Goal: Task Accomplishment & Management: Manage account settings

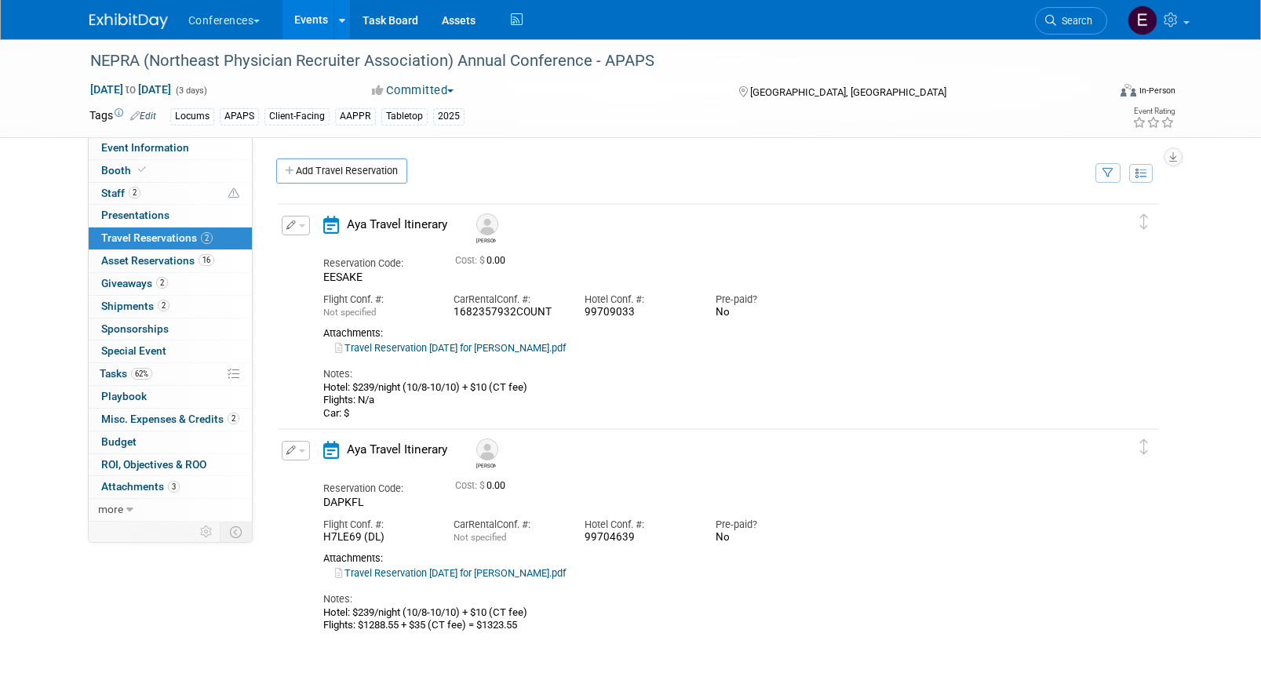
click at [566, 345] on link "Travel Reservation October 08 for MATTHEW GREGORY FERGUSON.pdf" at bounding box center [450, 348] width 231 height 12
click at [462, 24] on link "Assets" at bounding box center [458, 19] width 57 height 39
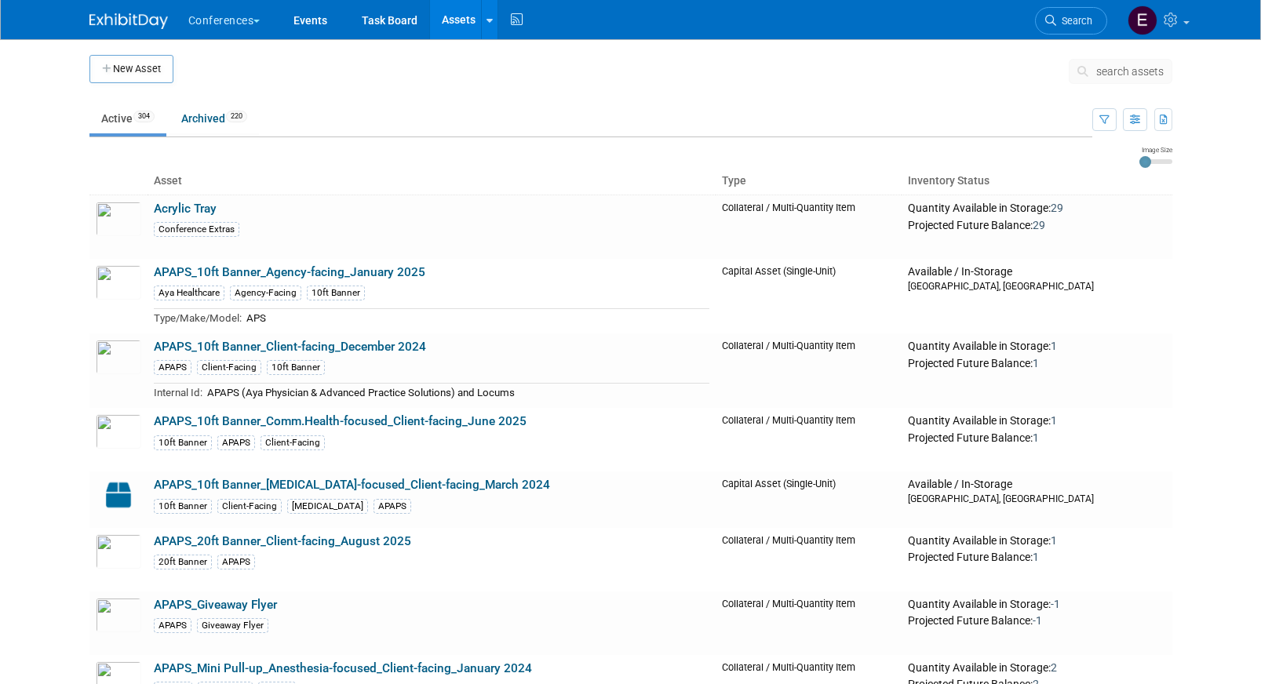
click at [1122, 74] on span "search assets" at bounding box center [1131, 71] width 68 height 13
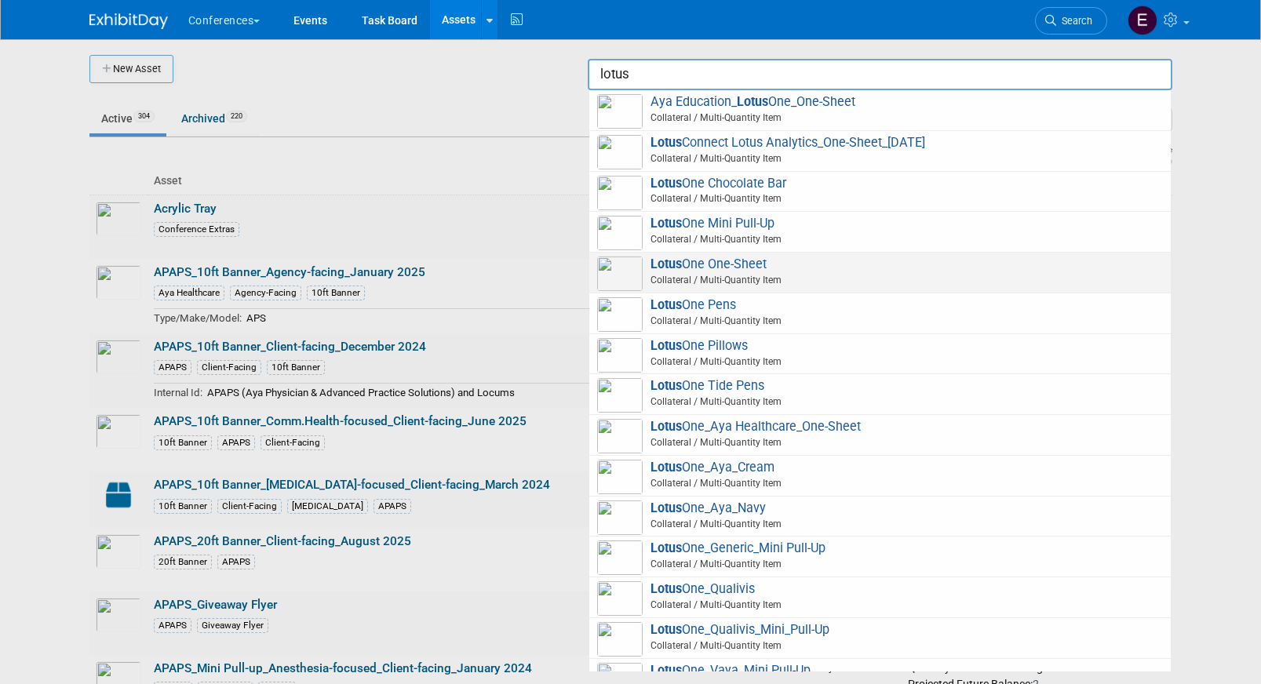
click at [819, 262] on span "Lotus One One-Sheet Collateral / Multi-Quantity Item" at bounding box center [880, 273] width 566 height 32
type input "LotusOne One-Sheet"
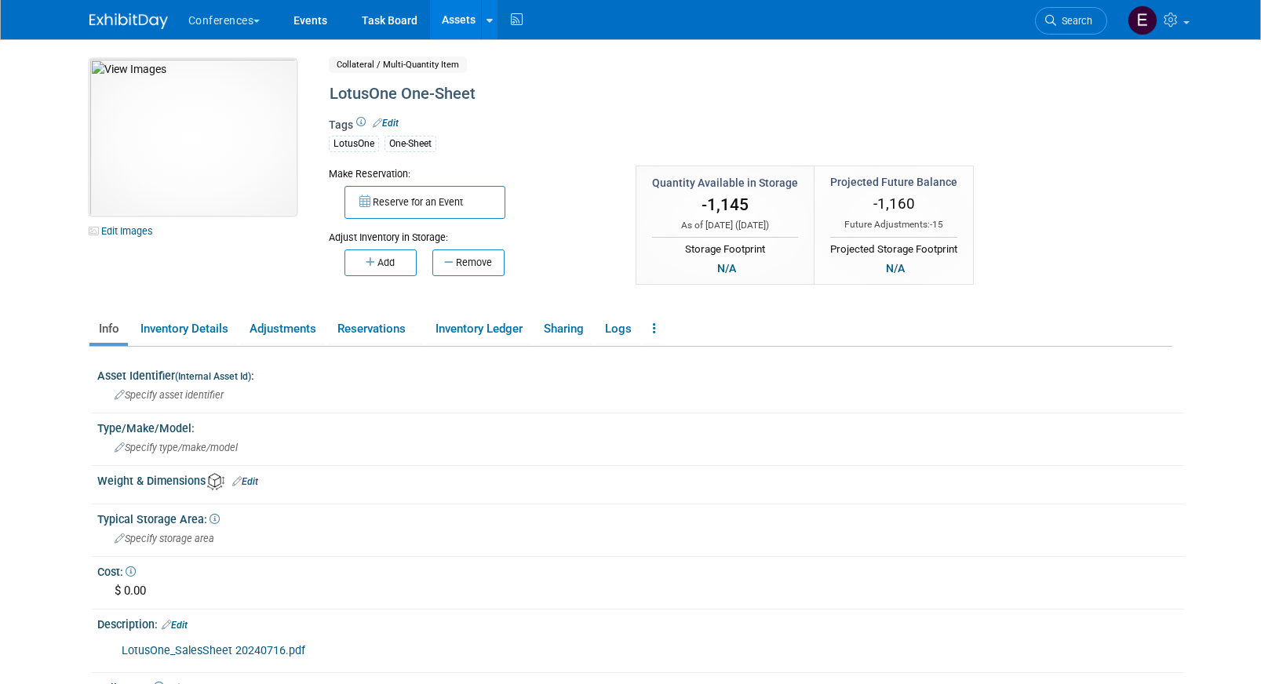
click at [216, 138] on img at bounding box center [192, 137] width 207 height 157
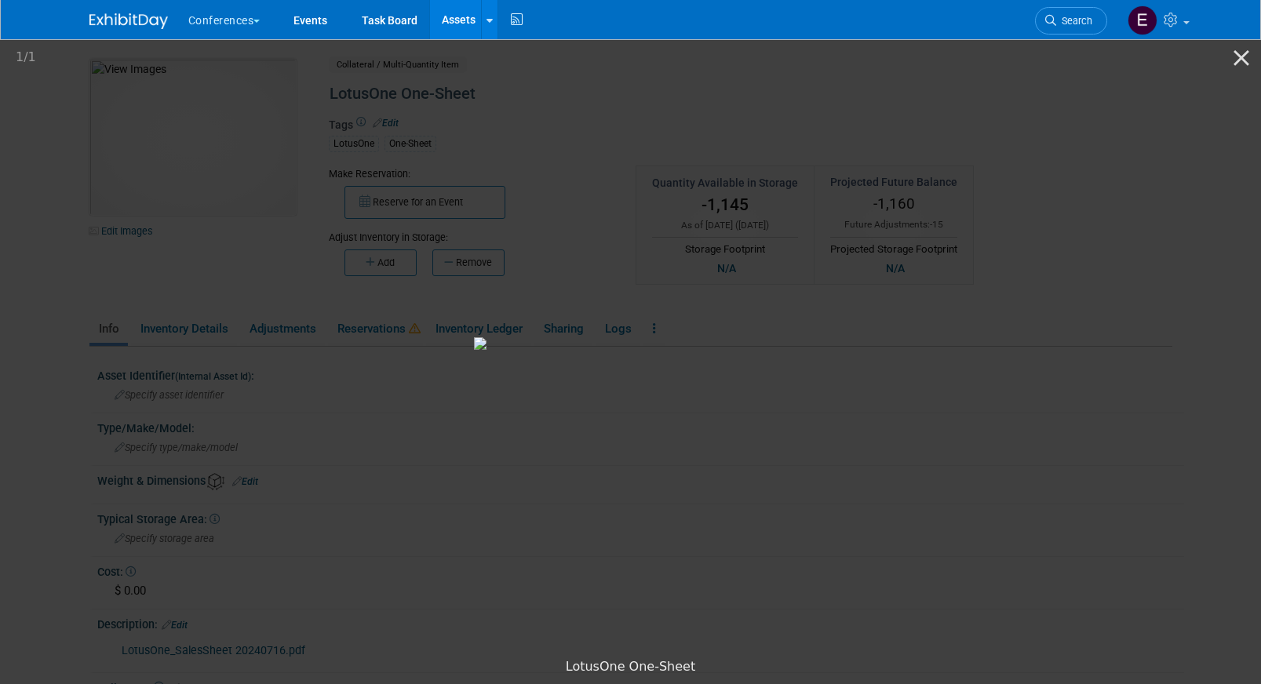
click at [473, 2] on link "Assets" at bounding box center [458, 19] width 57 height 39
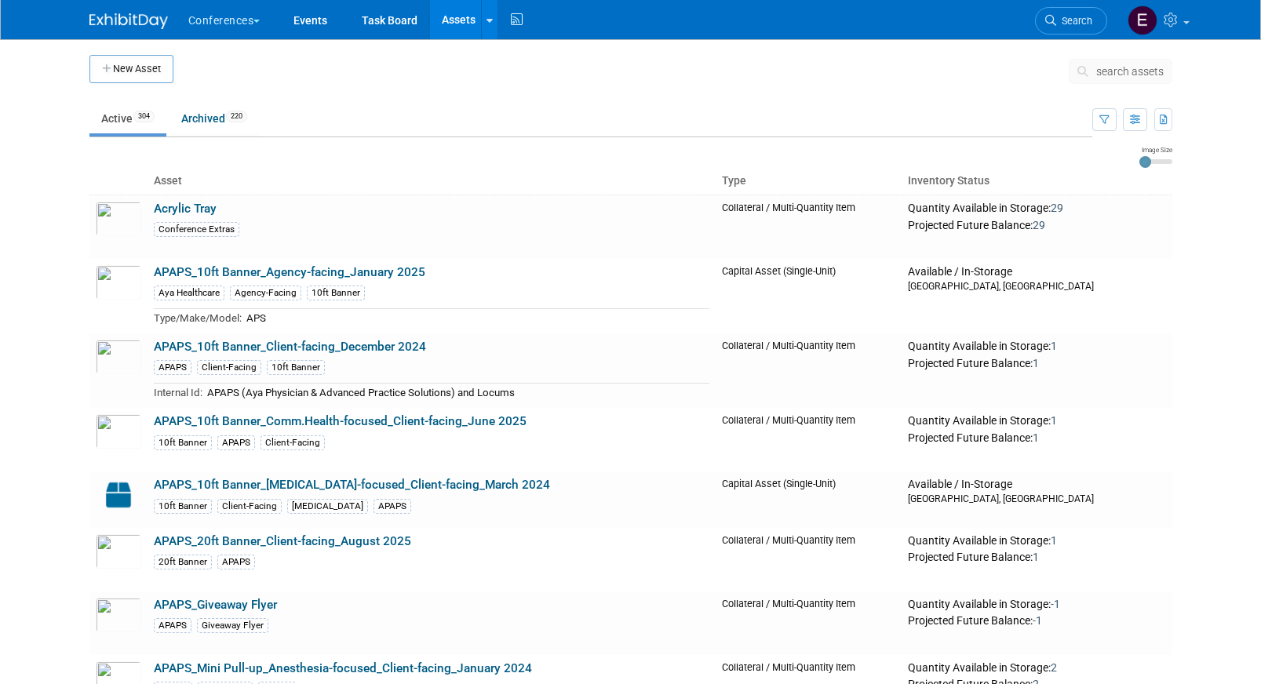
click at [1148, 78] on button "search assets" at bounding box center [1121, 71] width 104 height 25
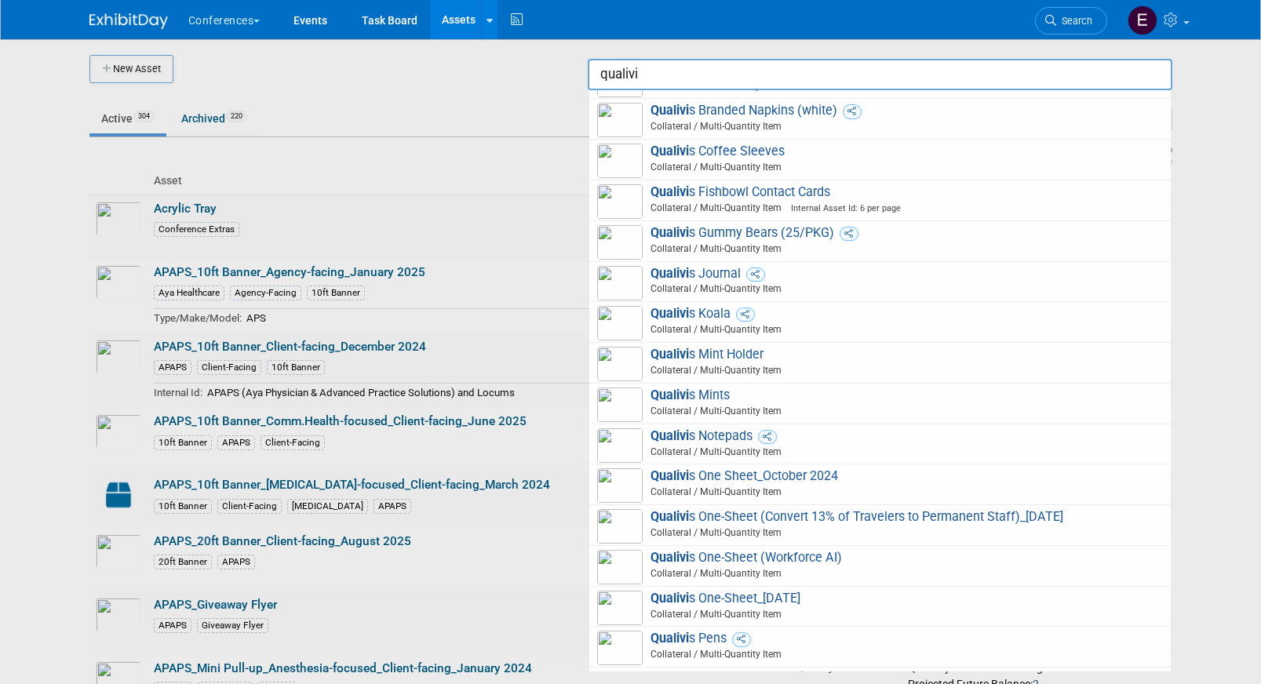
scroll to position [608, 0]
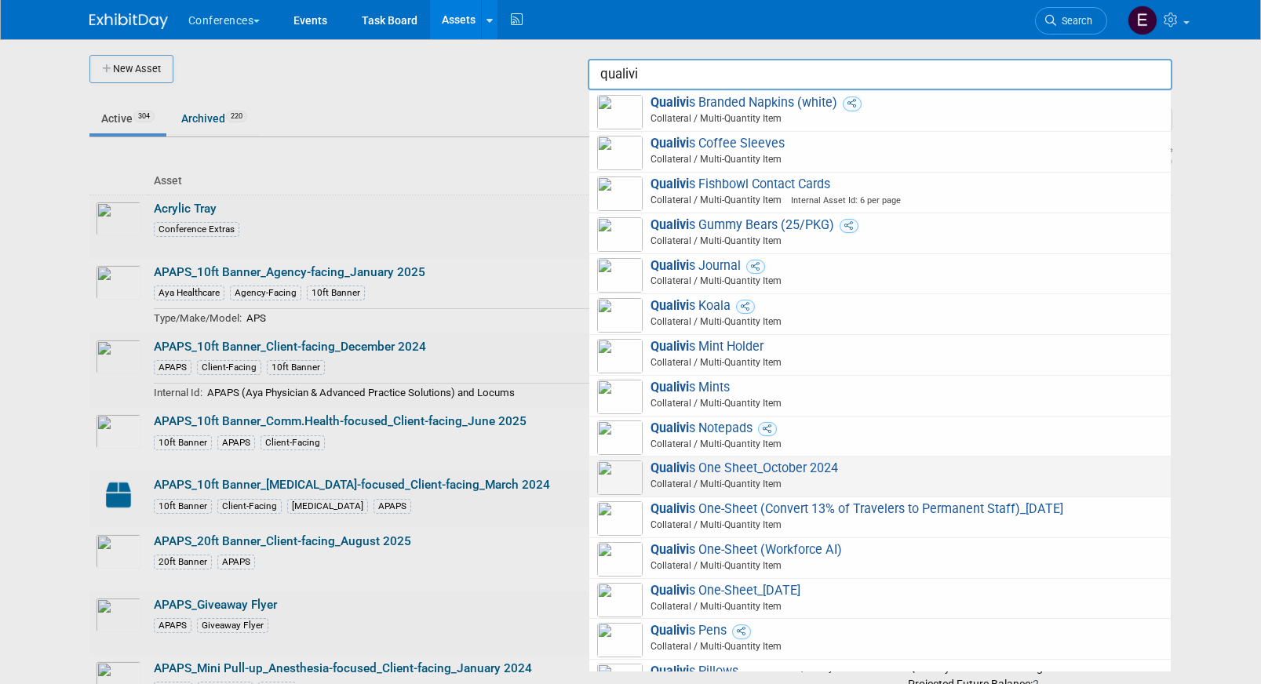
click at [768, 464] on span "Qualivi s One Sheet_October 2024 Collateral / Multi-Quantity Item" at bounding box center [880, 477] width 566 height 32
type input "Qualivis One Sheet_October 2024"
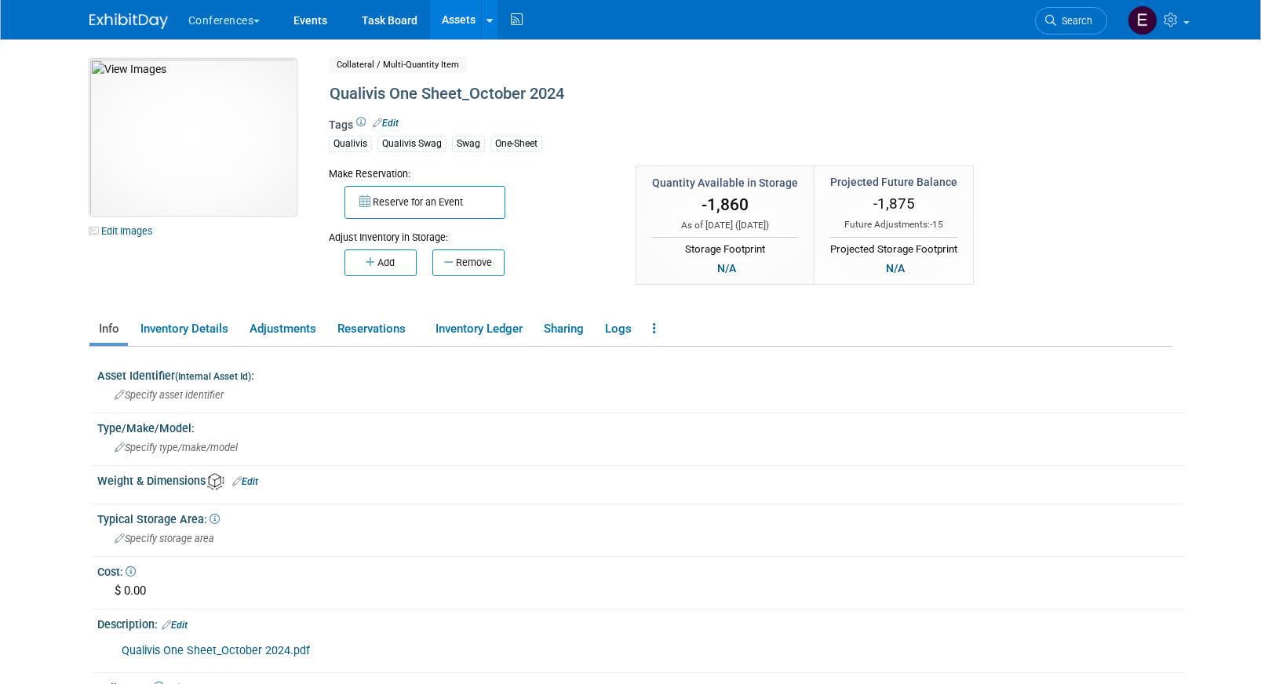
click at [221, 136] on img at bounding box center [192, 137] width 207 height 157
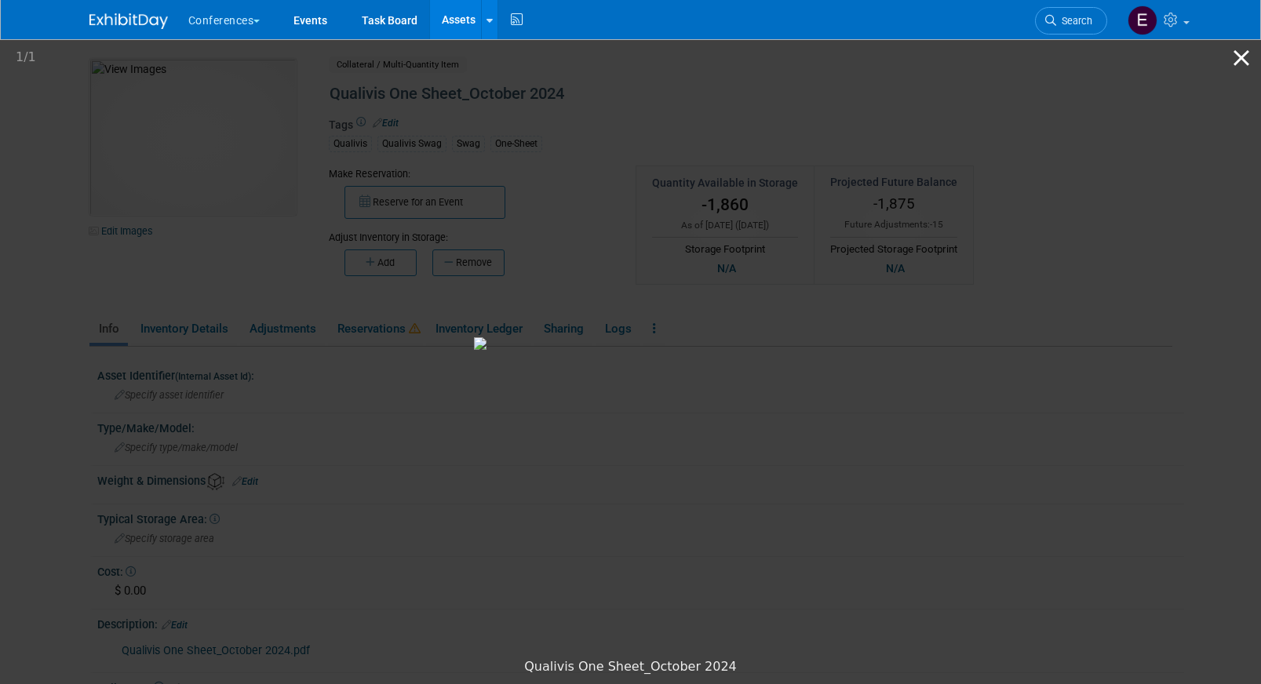
click at [1237, 60] on button "Close gallery" at bounding box center [1241, 57] width 39 height 37
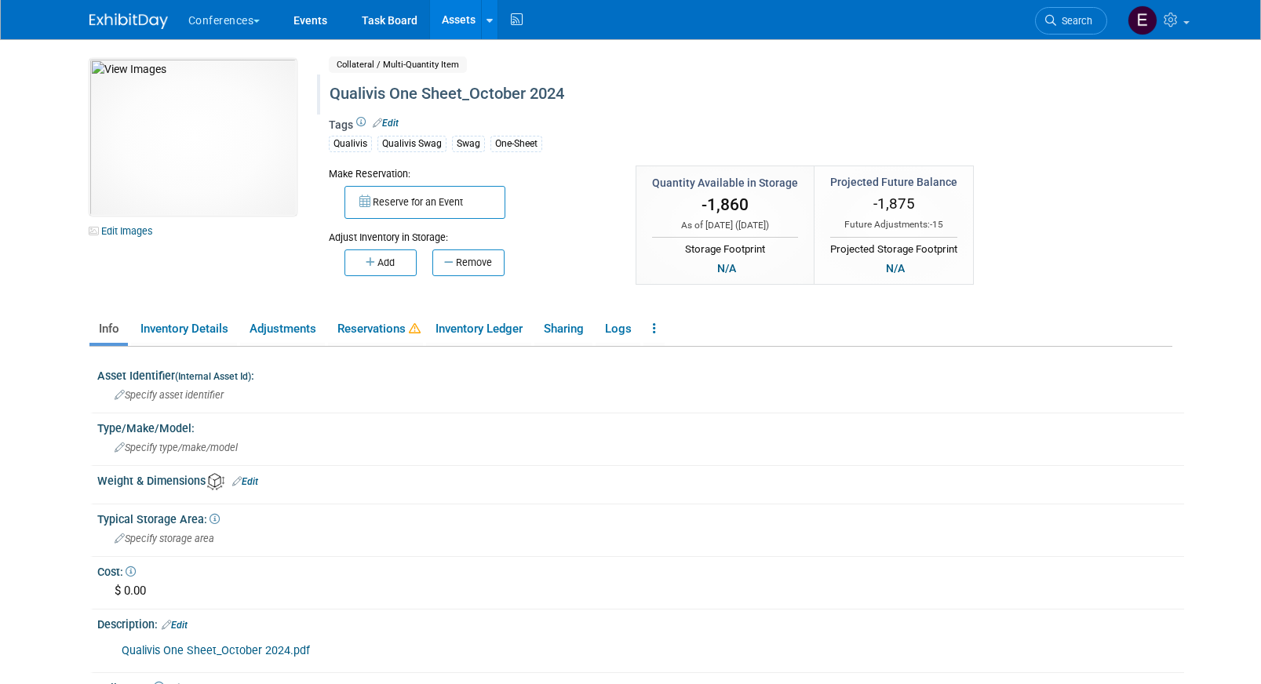
click at [502, 96] on div "Qualivis One Sheet_October 2024" at bounding box center [683, 94] width 719 height 28
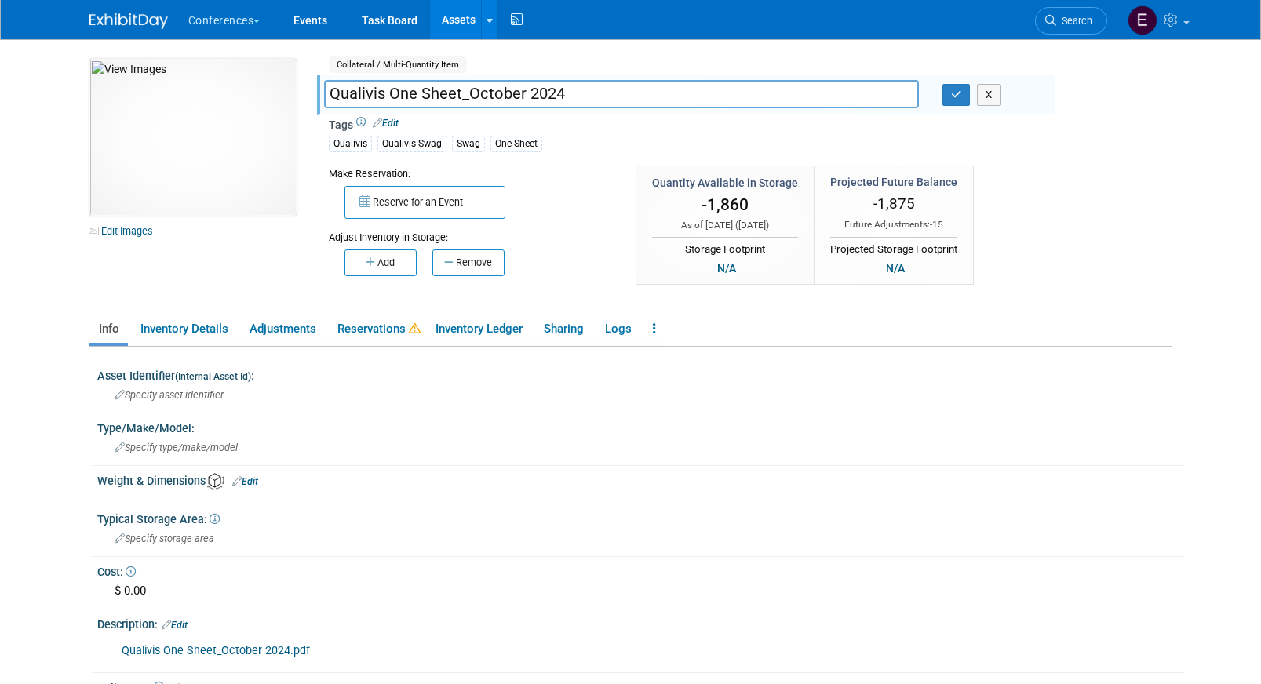
drag, startPoint x: 527, startPoint y: 97, endPoint x: 478, endPoint y: 94, distance: 48.7
click at [478, 94] on input "Qualivis One Sheet_October 2024" at bounding box center [621, 93] width 595 height 27
click at [631, 97] on input "Qualivis One Sheet_October 2024" at bounding box center [621, 93] width 595 height 27
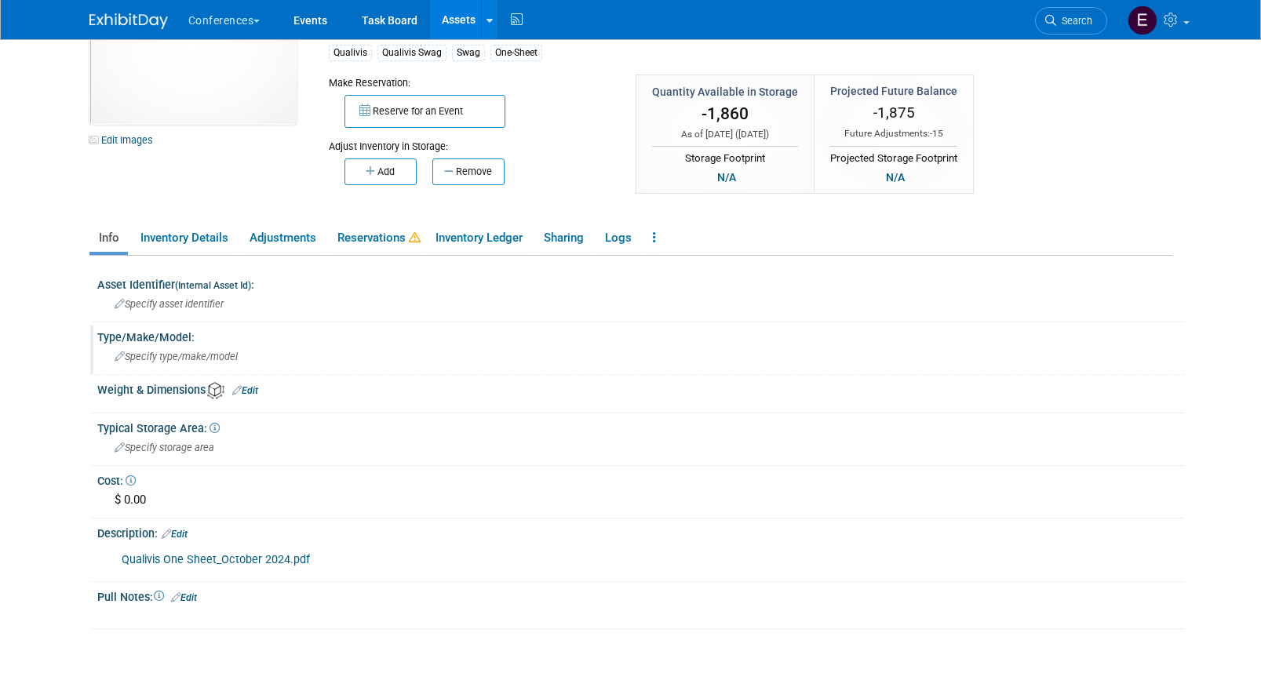
scroll to position [97, 0]
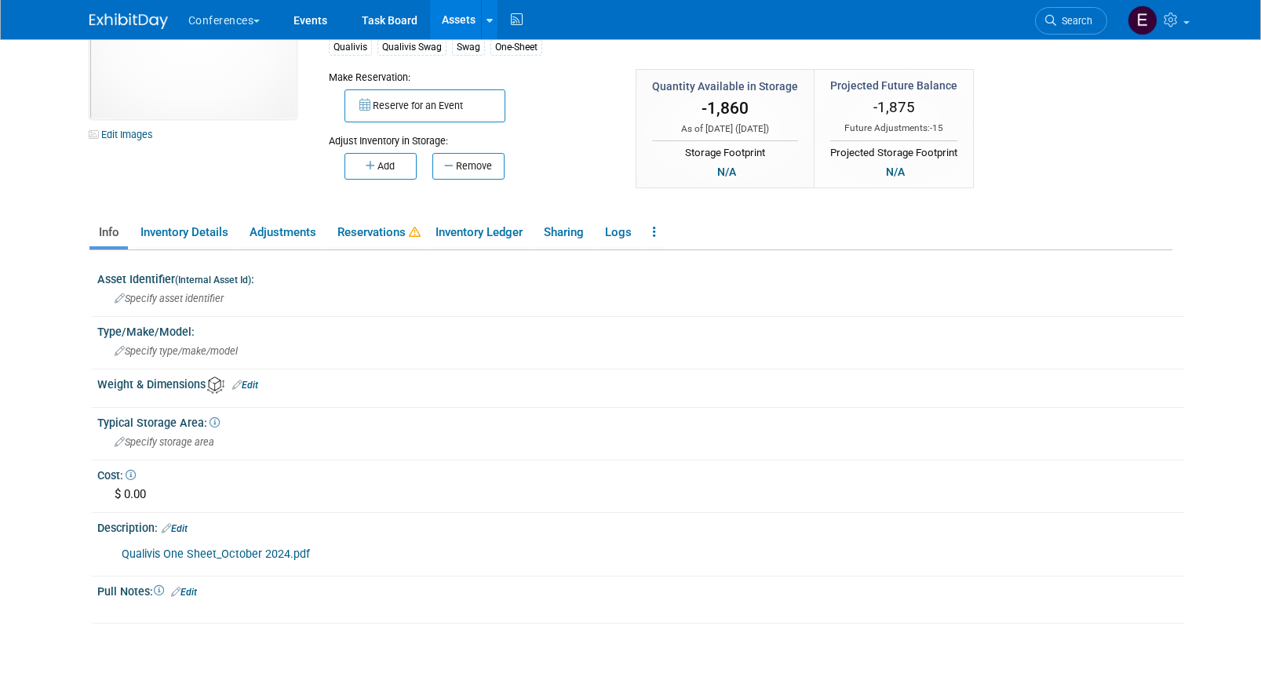
type input "Qualivis One Sheet_October 2025"
click at [185, 527] on link "Edit" at bounding box center [175, 529] width 26 height 11
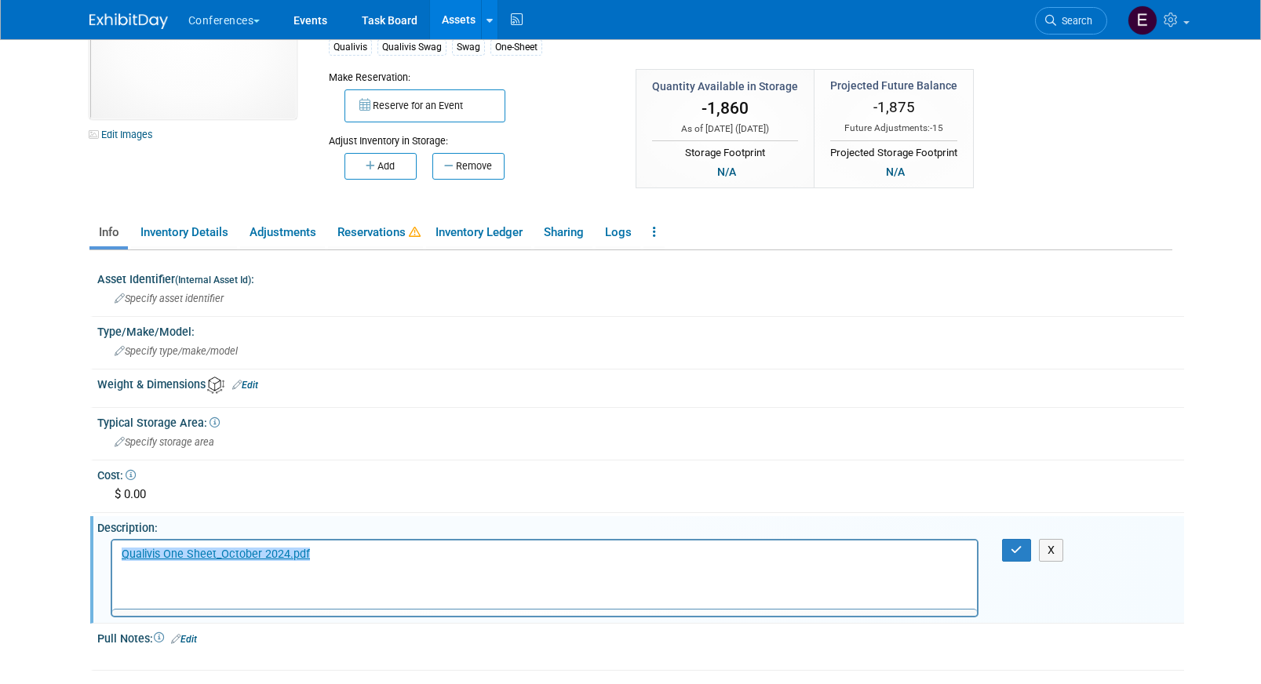
scroll to position [0, 0]
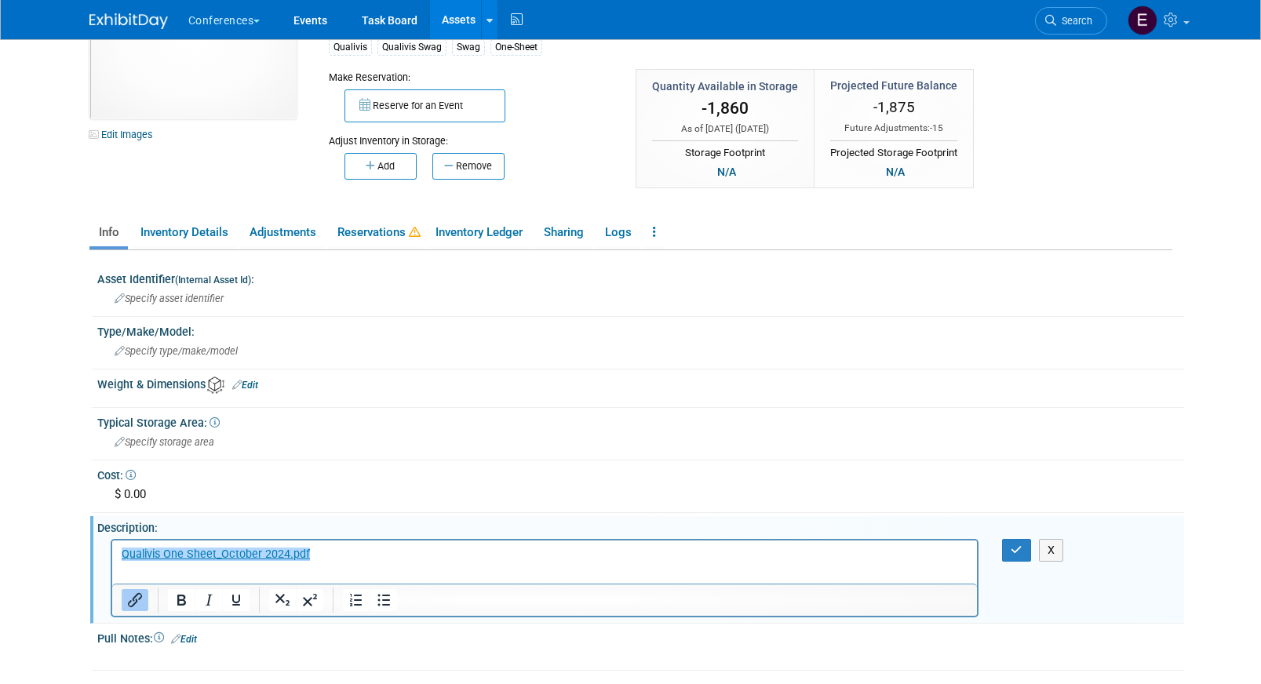
click at [362, 562] on html "﻿Qualivis One Sheet_October 2024.pdf" at bounding box center [544, 551] width 866 height 22
click at [362, 559] on p "Qualivis One Sheet_October 2024.pdf﻿" at bounding box center [545, 554] width 848 height 16
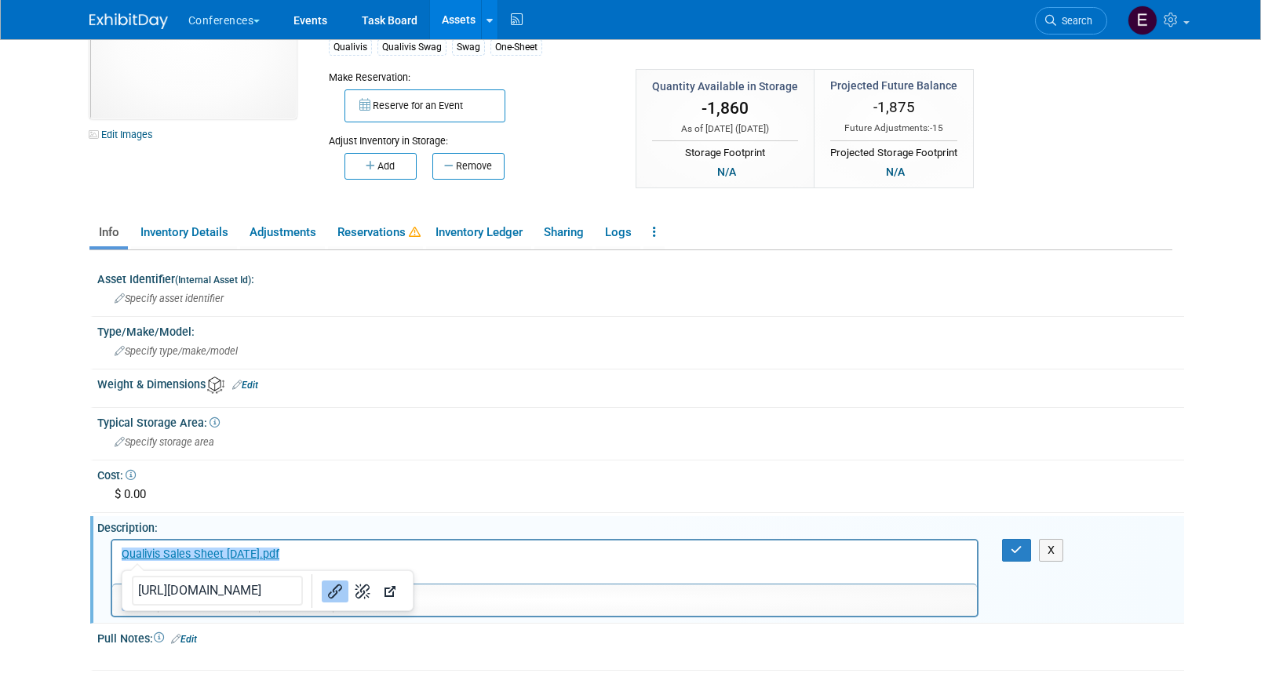
click at [326, 595] on button "Link" at bounding box center [335, 592] width 27 height 22
drag, startPoint x: 320, startPoint y: 553, endPoint x: 55, endPoint y: 545, distance: 265.4
click at [111, 545] on html "﻿Qualivis Sales Sheet October 2025.pdf" at bounding box center [544, 551] width 866 height 22
click at [322, 601] on button "Link" at bounding box center [335, 592] width 27 height 22
click at [1013, 542] on button "button" at bounding box center [1016, 550] width 29 height 23
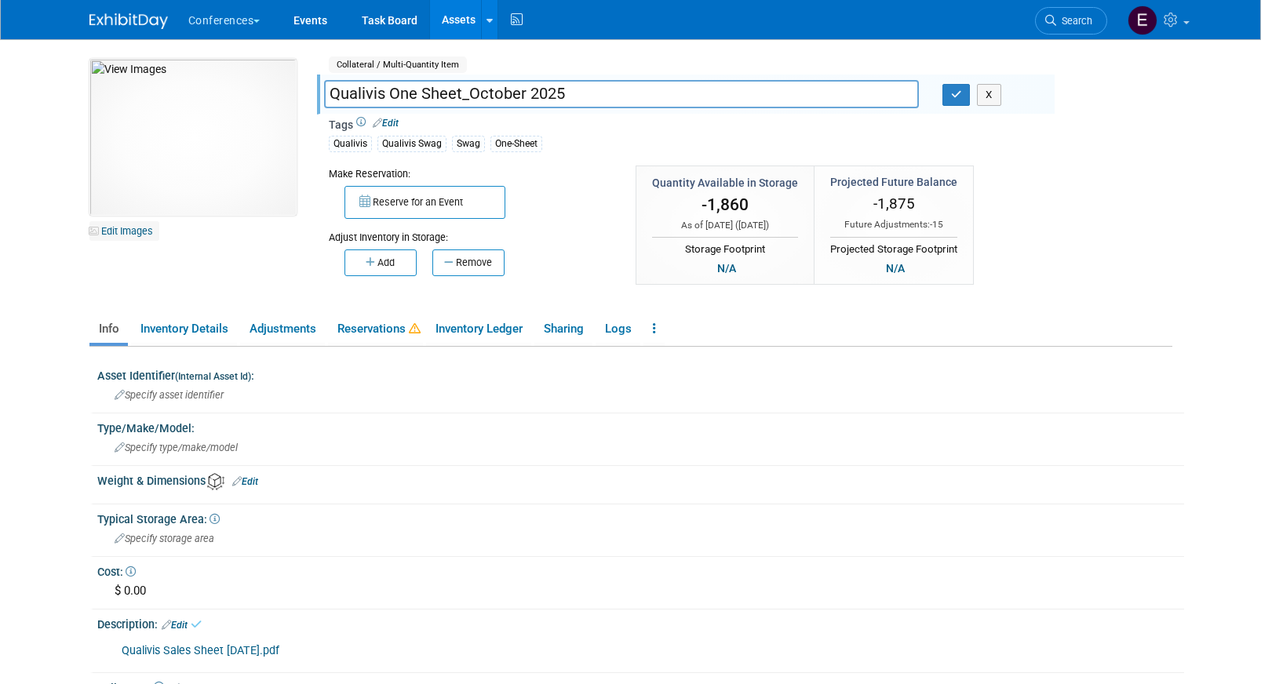
click at [124, 228] on link "Edit Images" at bounding box center [124, 231] width 70 height 20
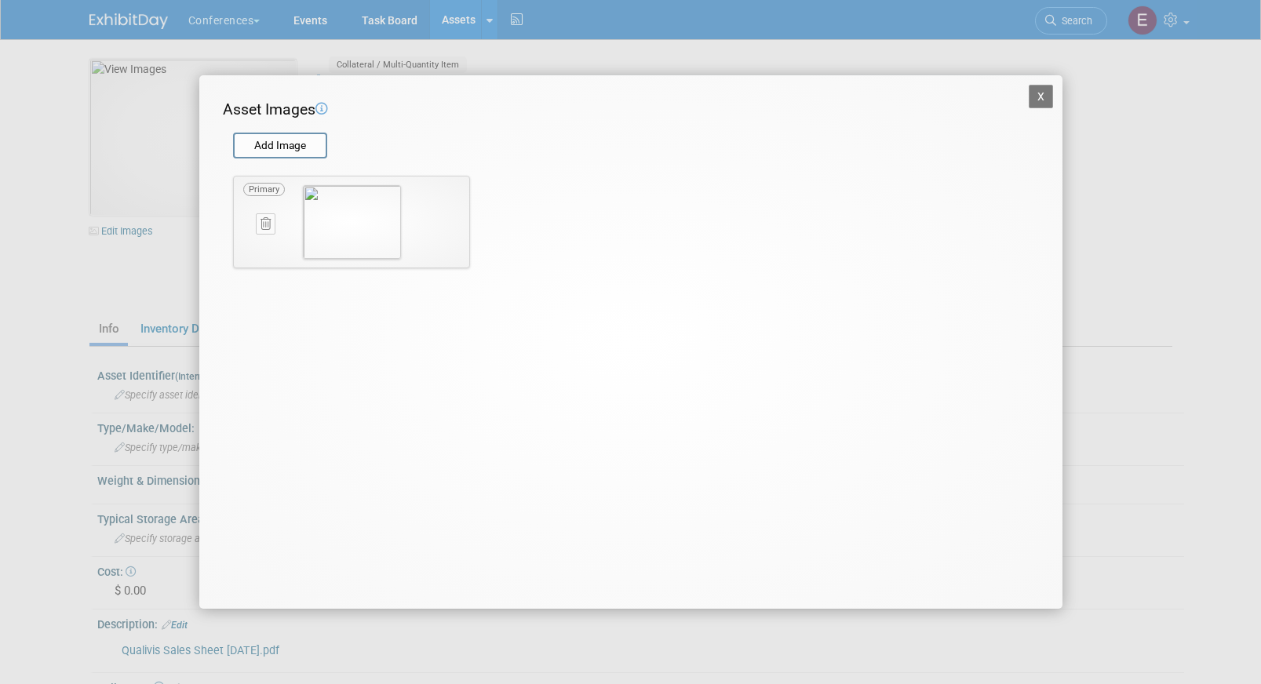
click at [263, 223] on icon at bounding box center [266, 224] width 10 height 12
click at [249, 243] on button "button" at bounding box center [256, 242] width 27 height 20
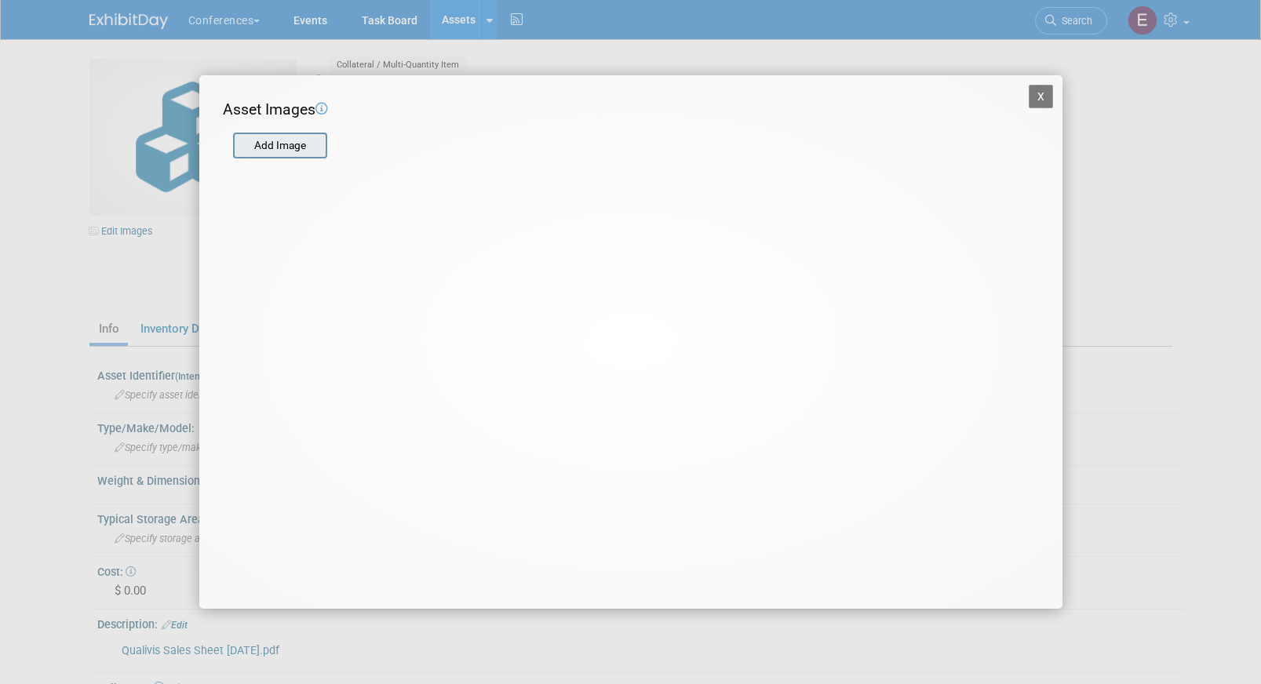
click at [301, 148] on input "file" at bounding box center [232, 146] width 187 height 24
click at [290, 157] on div "Add Image" at bounding box center [280, 146] width 94 height 27
click at [303, 141] on input "file" at bounding box center [232, 146] width 187 height 24
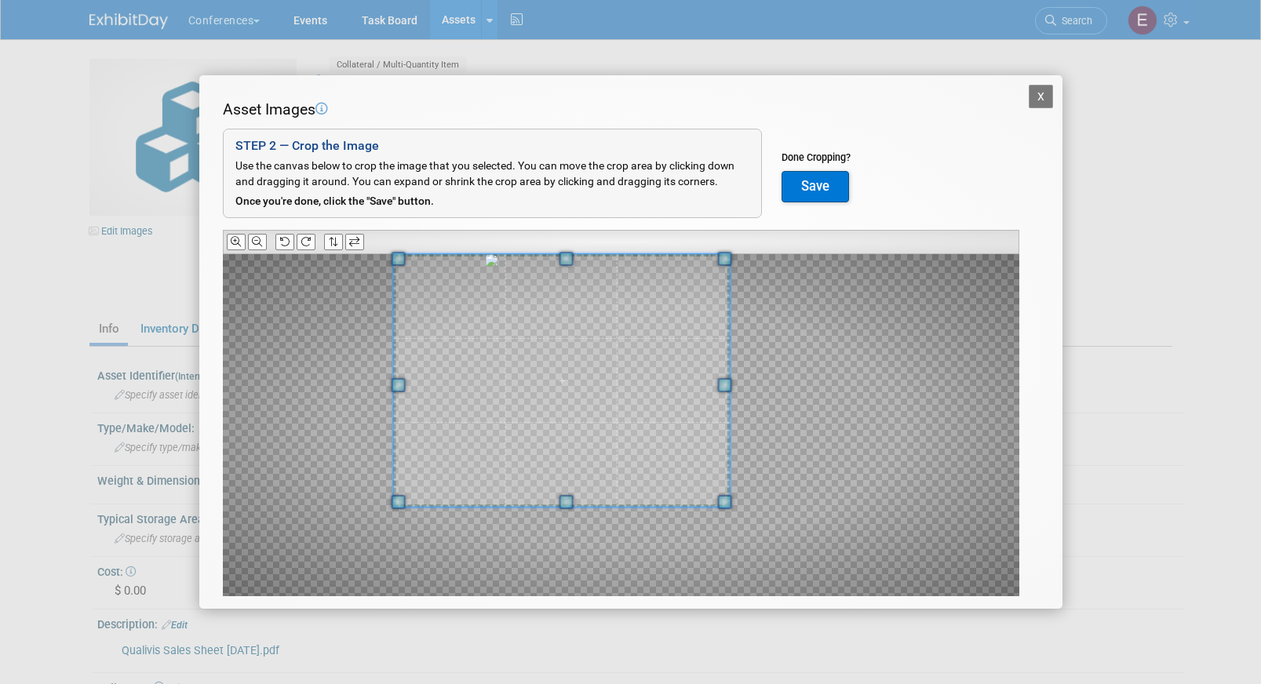
click at [392, 199] on div "Asset Images Add Image STEP 2 — Crop the Image Use the canvas below to crop the…" at bounding box center [631, 372] width 816 height 547
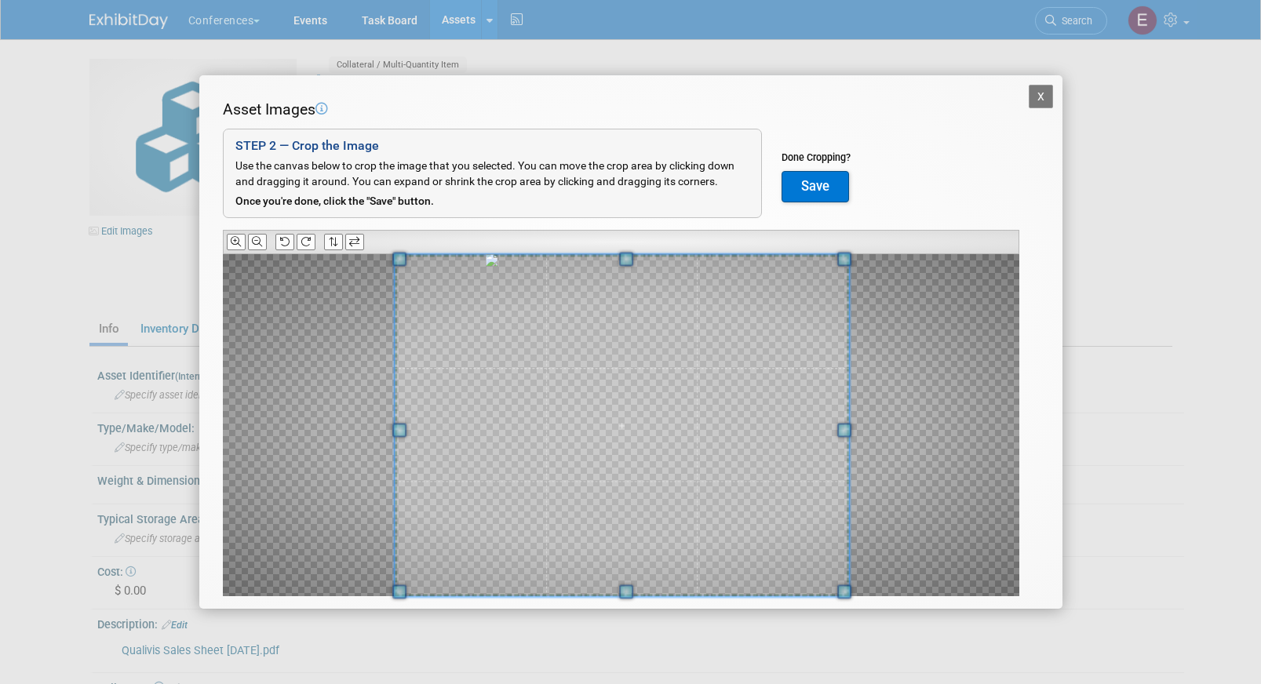
click at [848, 681] on div "X Asset Images Add Image STEP 2 — Crop the Image Use the canvas below to crop t…" at bounding box center [630, 342] width 1261 height 684
click at [804, 184] on button "Save" at bounding box center [816, 186] width 68 height 31
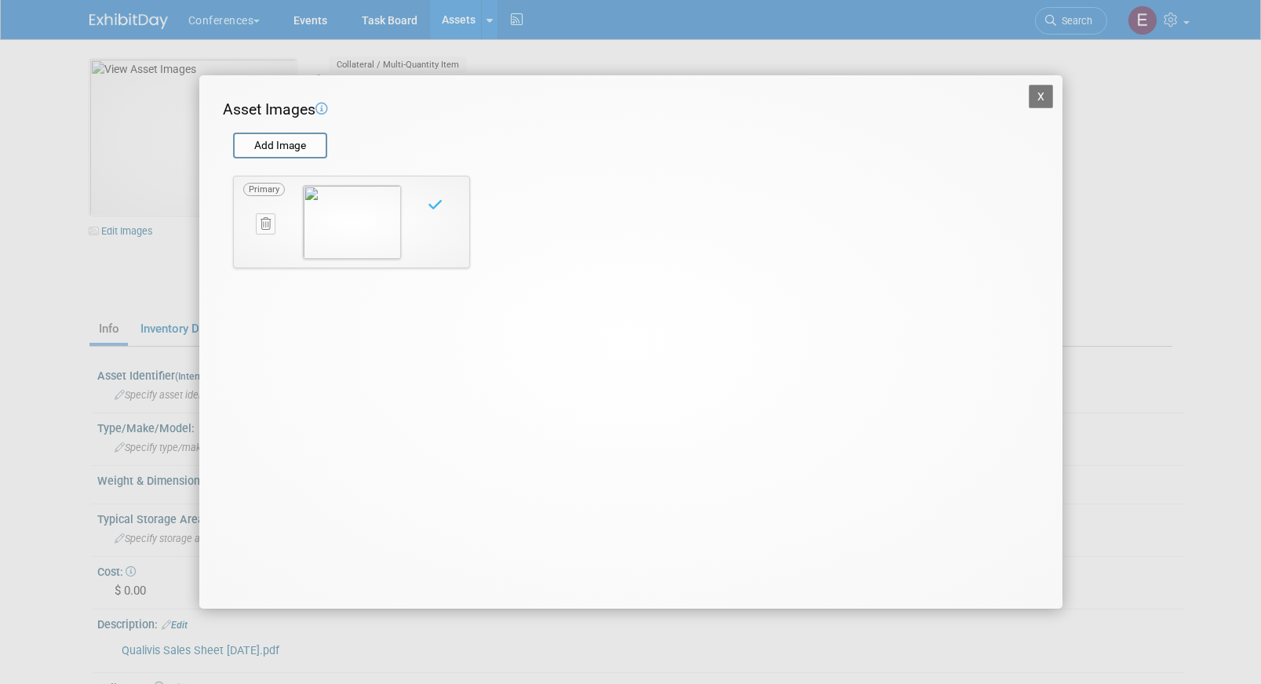
click at [1036, 96] on button "X" at bounding box center [1041, 97] width 25 height 24
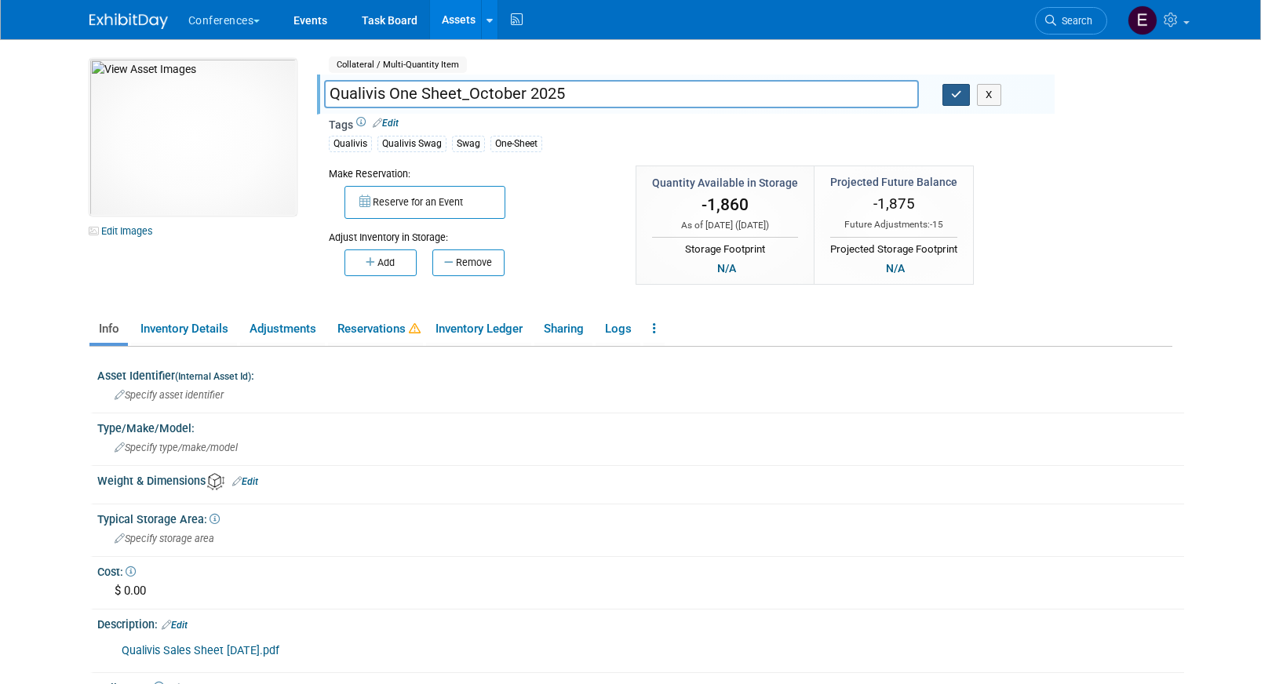
click at [957, 99] on icon "button" at bounding box center [956, 94] width 11 height 10
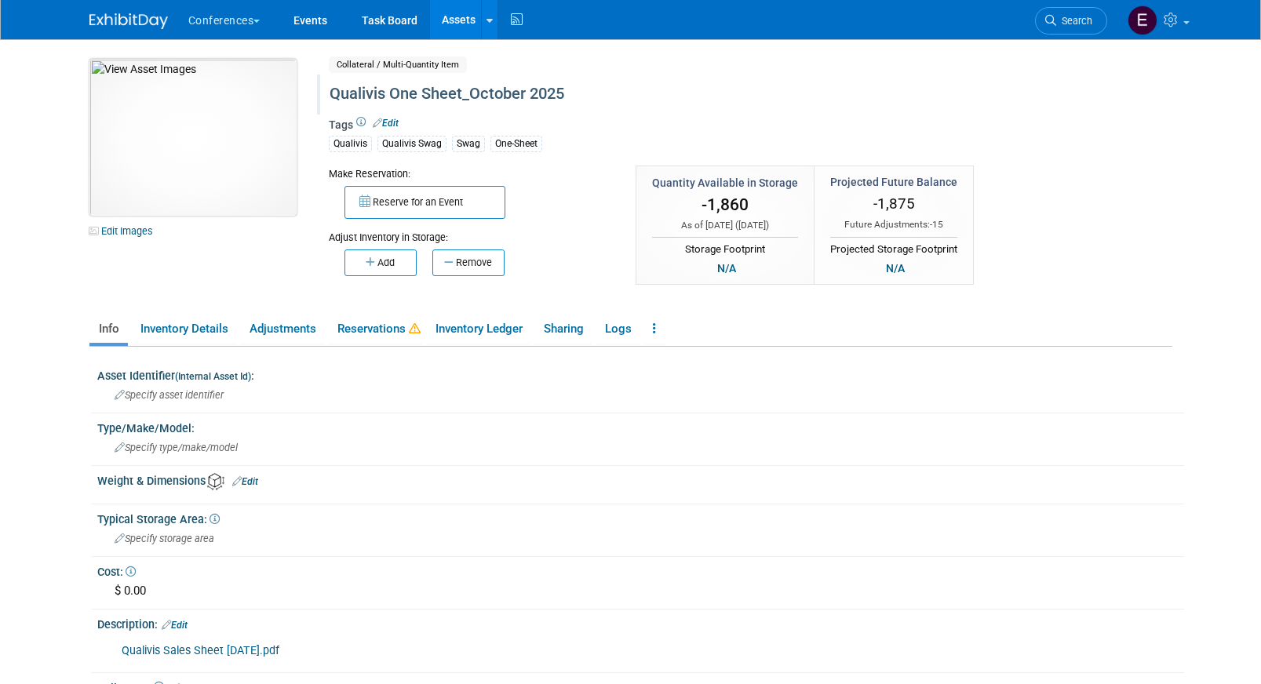
click at [232, 133] on img at bounding box center [192, 137] width 207 height 157
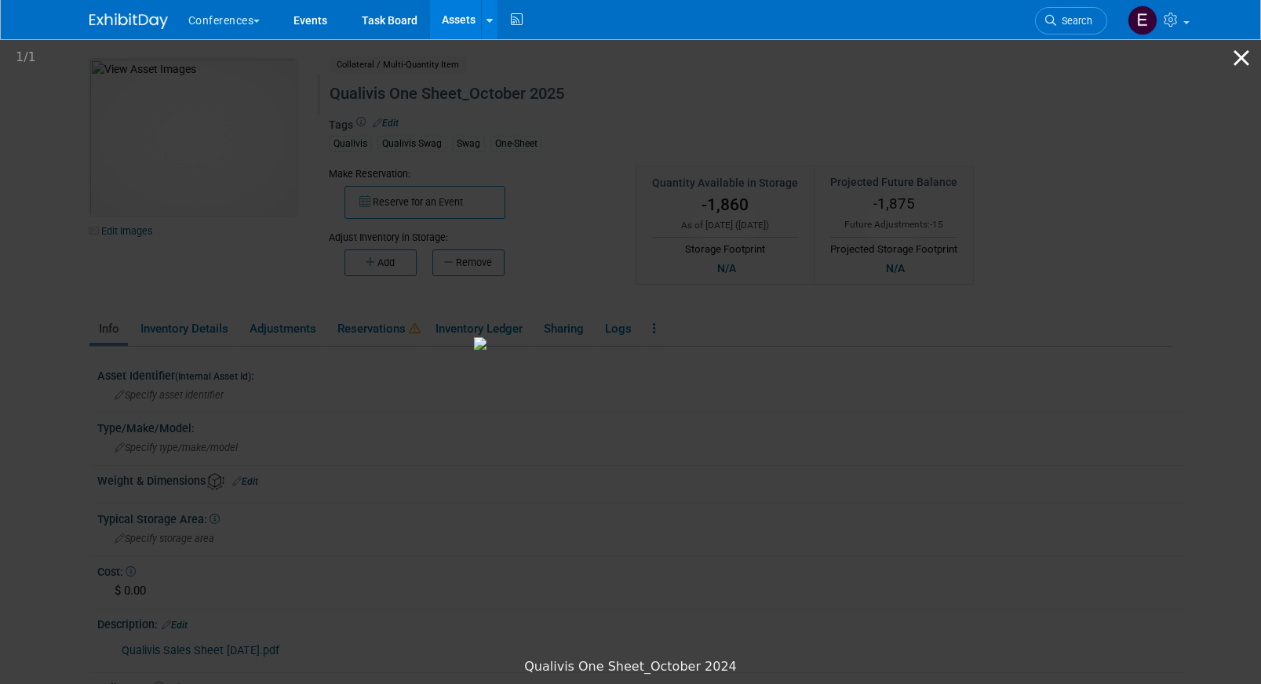
click at [1235, 57] on button "Close gallery" at bounding box center [1241, 57] width 39 height 37
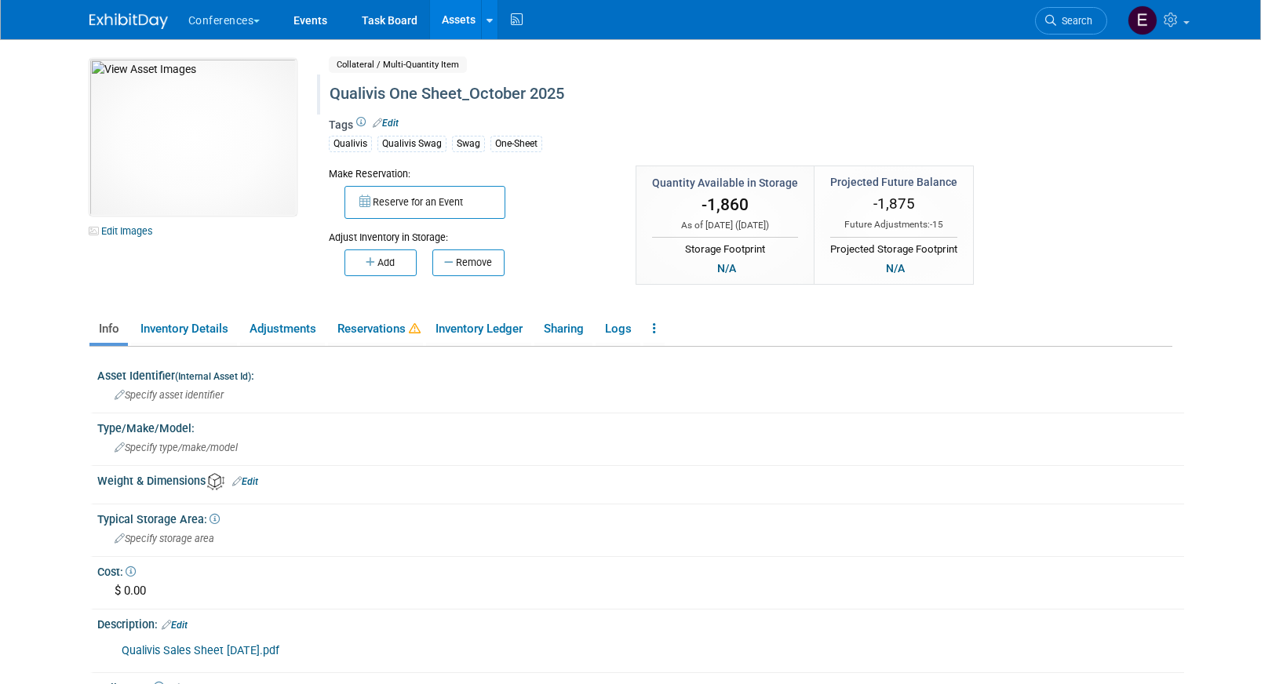
click at [460, 23] on link "Assets" at bounding box center [458, 19] width 57 height 39
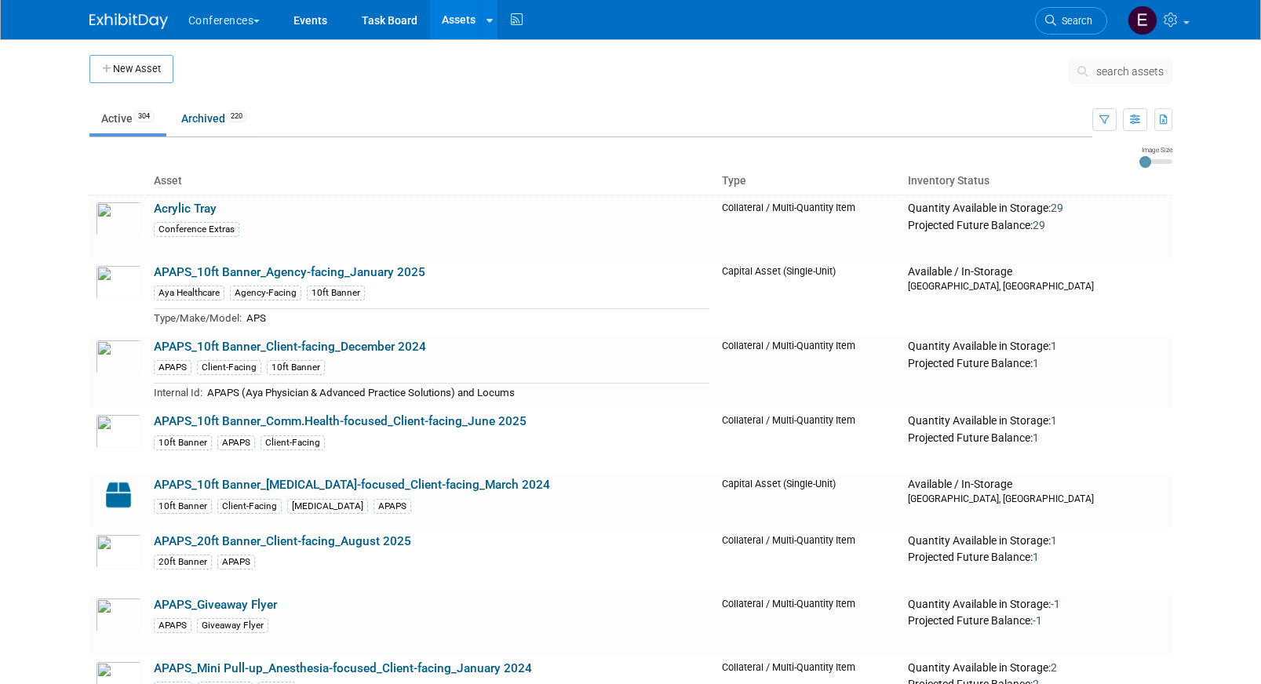
click at [1101, 77] on span "search assets" at bounding box center [1131, 71] width 68 height 13
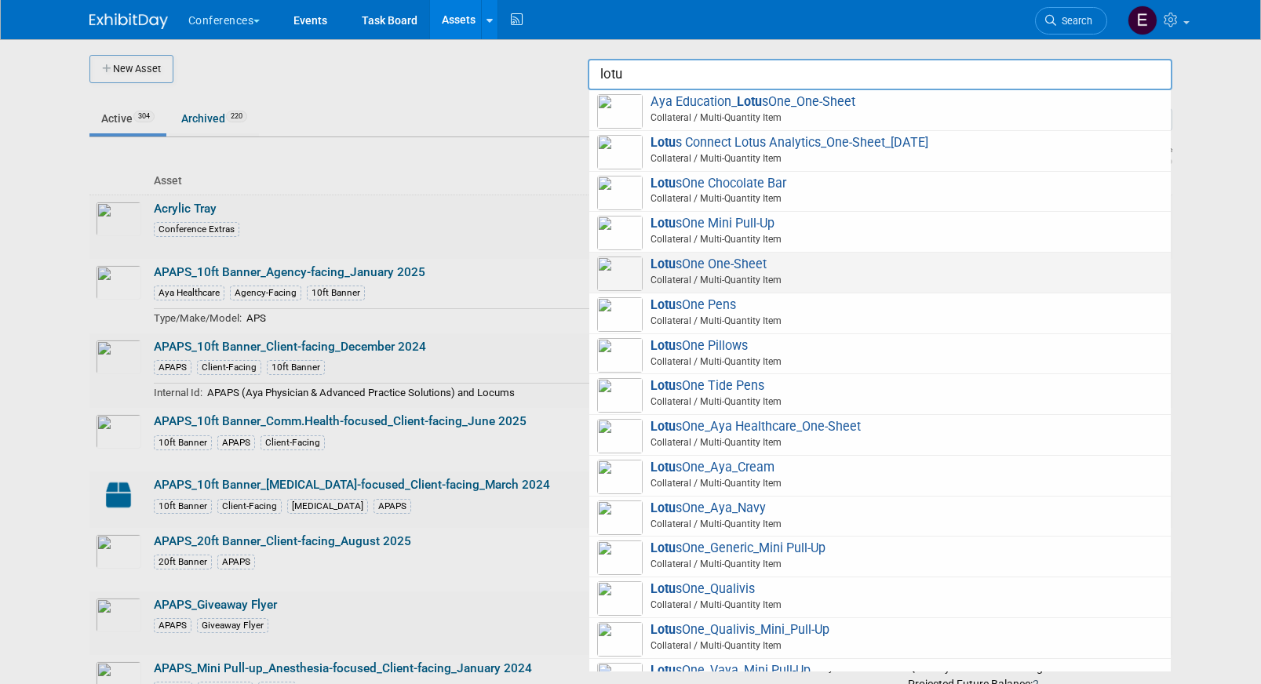
click at [761, 269] on span "Lotu sOne One-Sheet Collateral / Multi-Quantity Item" at bounding box center [880, 273] width 566 height 32
type input "LotusOne One-Sheet"
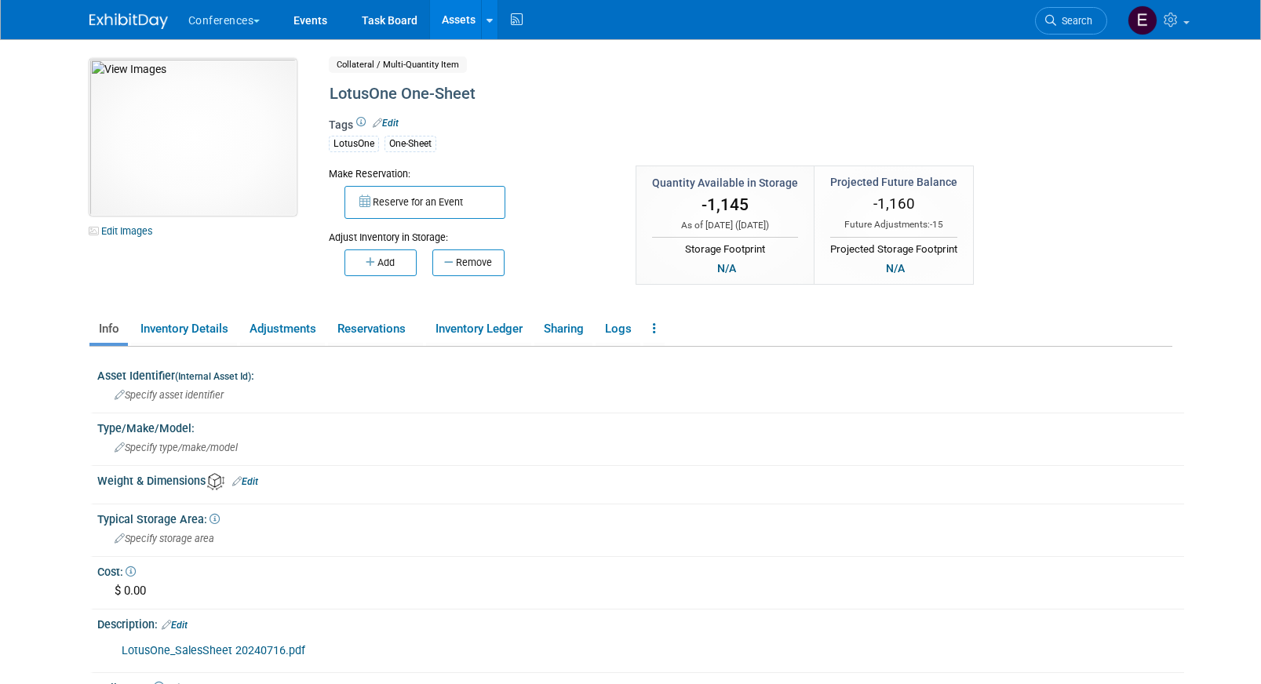
click at [253, 180] on img at bounding box center [192, 137] width 207 height 157
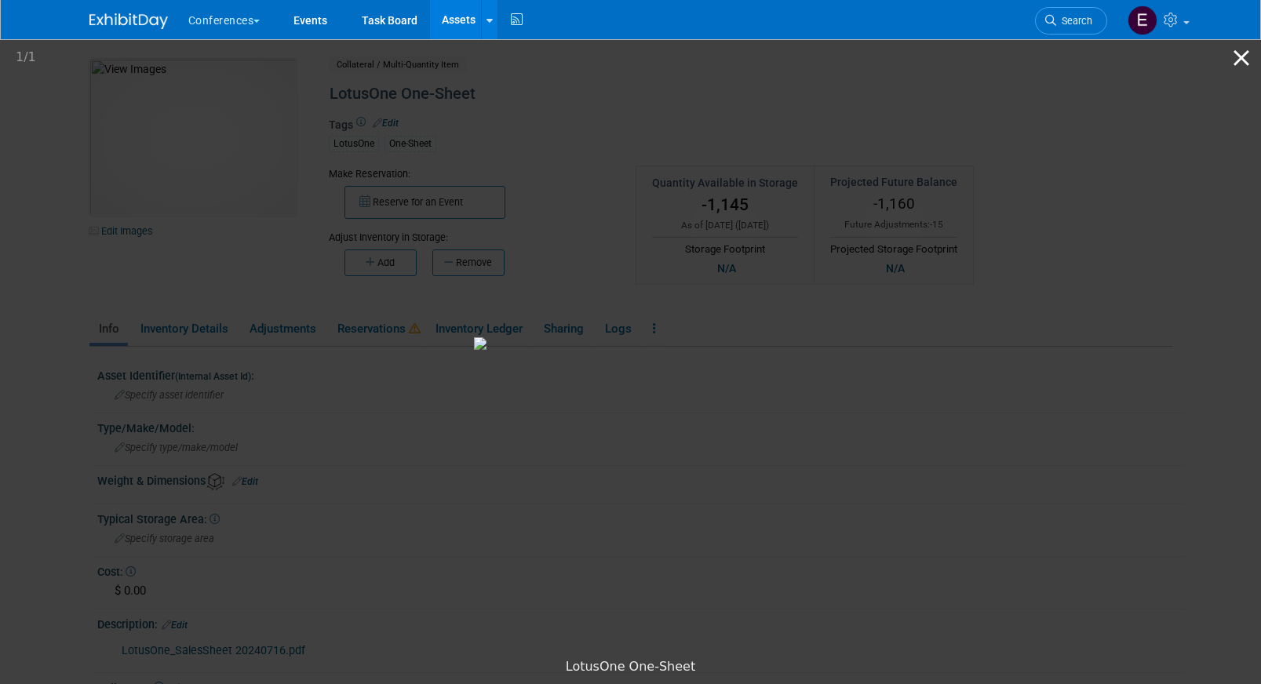
click at [1235, 60] on button "Close gallery" at bounding box center [1241, 57] width 39 height 37
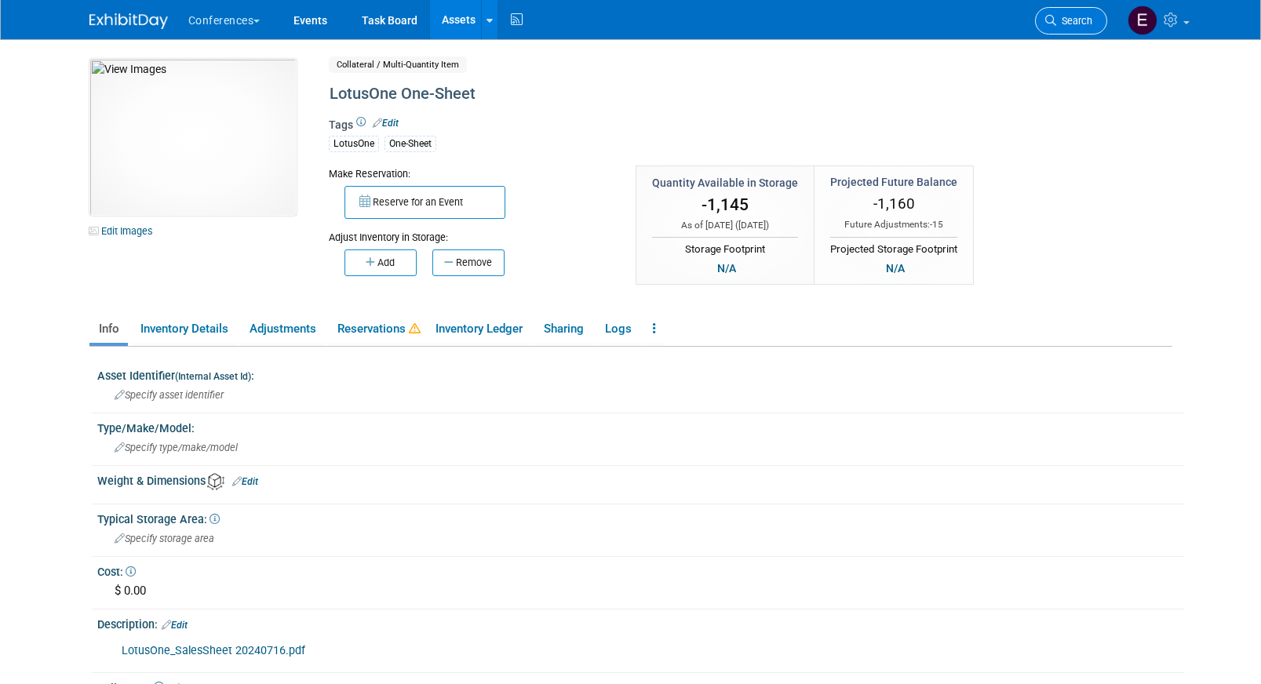
click at [1064, 13] on link "Search" at bounding box center [1071, 20] width 72 height 27
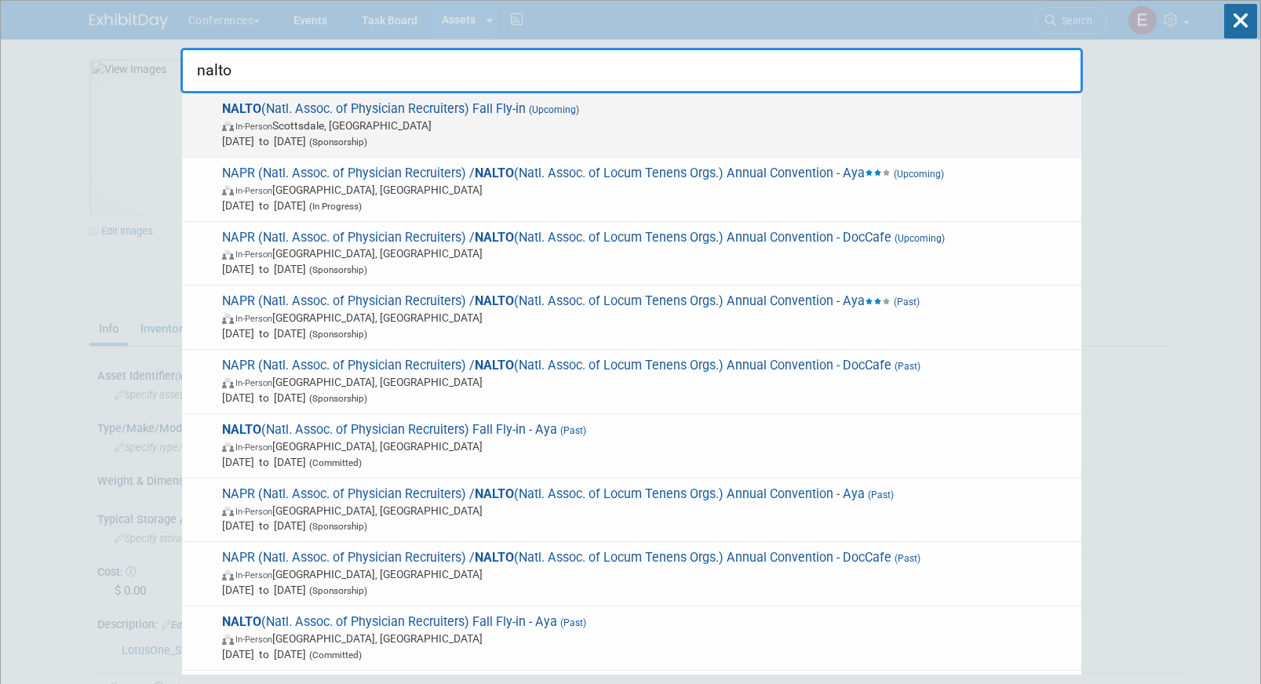
type input "nalto"
click at [567, 130] on span "In-Person [GEOGRAPHIC_DATA], [GEOGRAPHIC_DATA]" at bounding box center [648, 126] width 852 height 16
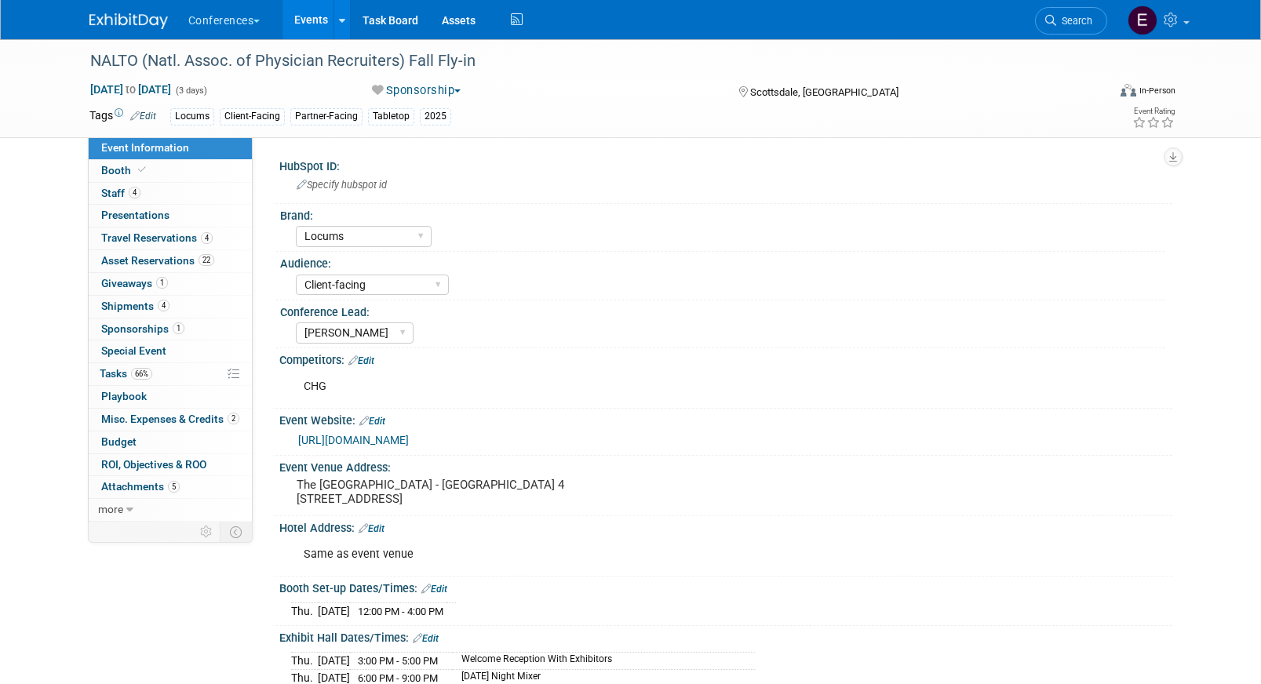
select select "Locums"
select select "Client-facing"
select select "[PERSON_NAME]"
click at [172, 247] on link "4 Travel Reservations 4" at bounding box center [170, 239] width 163 height 22
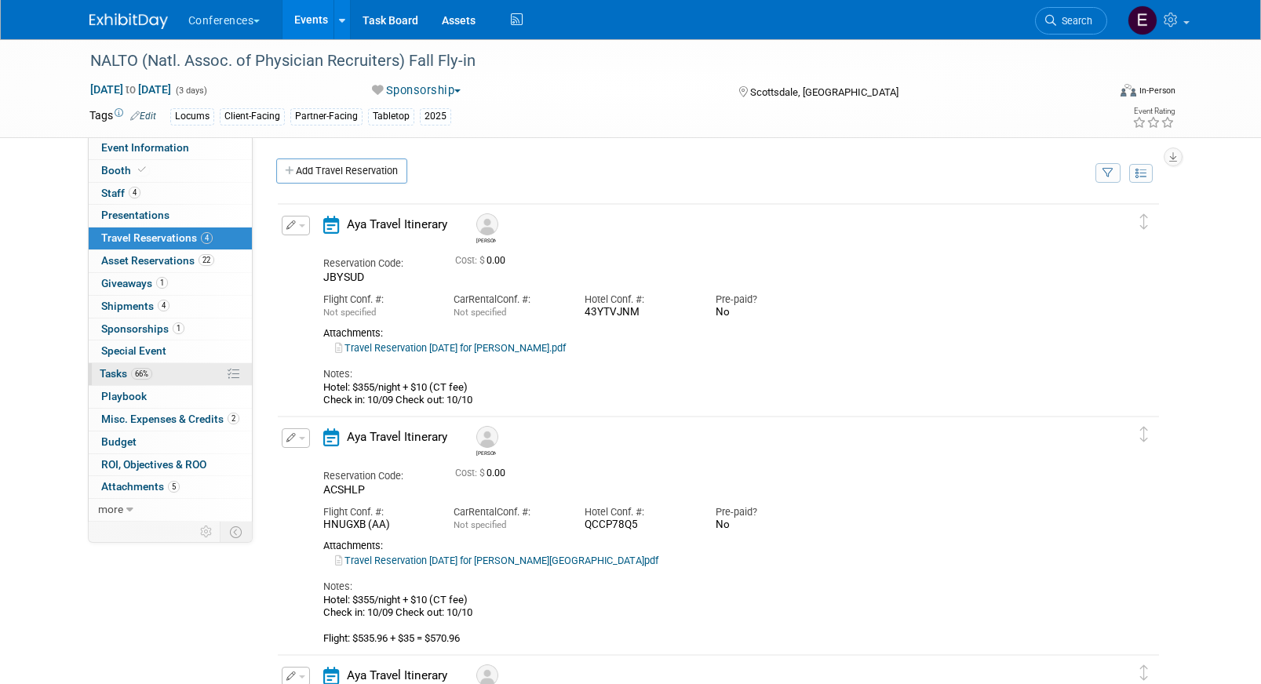
click at [168, 382] on link "66% Tasks 66%" at bounding box center [170, 374] width 163 height 22
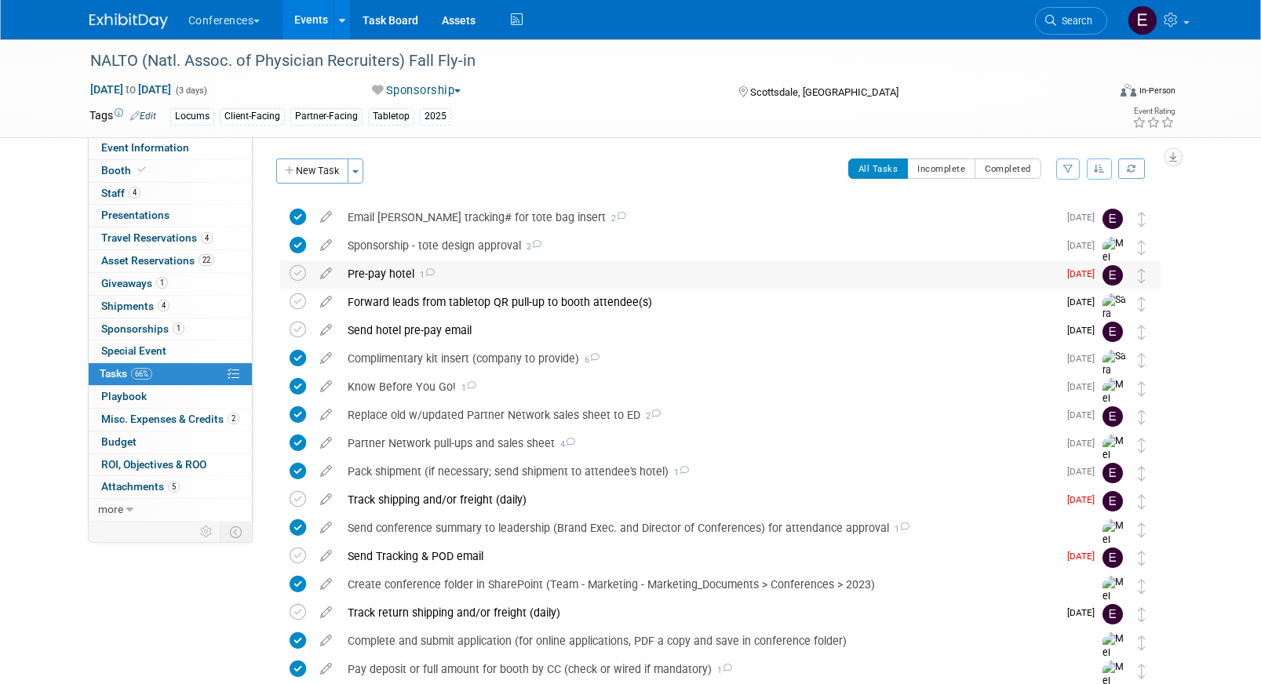
click at [520, 273] on div "Pre-pay hotel 1" at bounding box center [699, 274] width 718 height 27
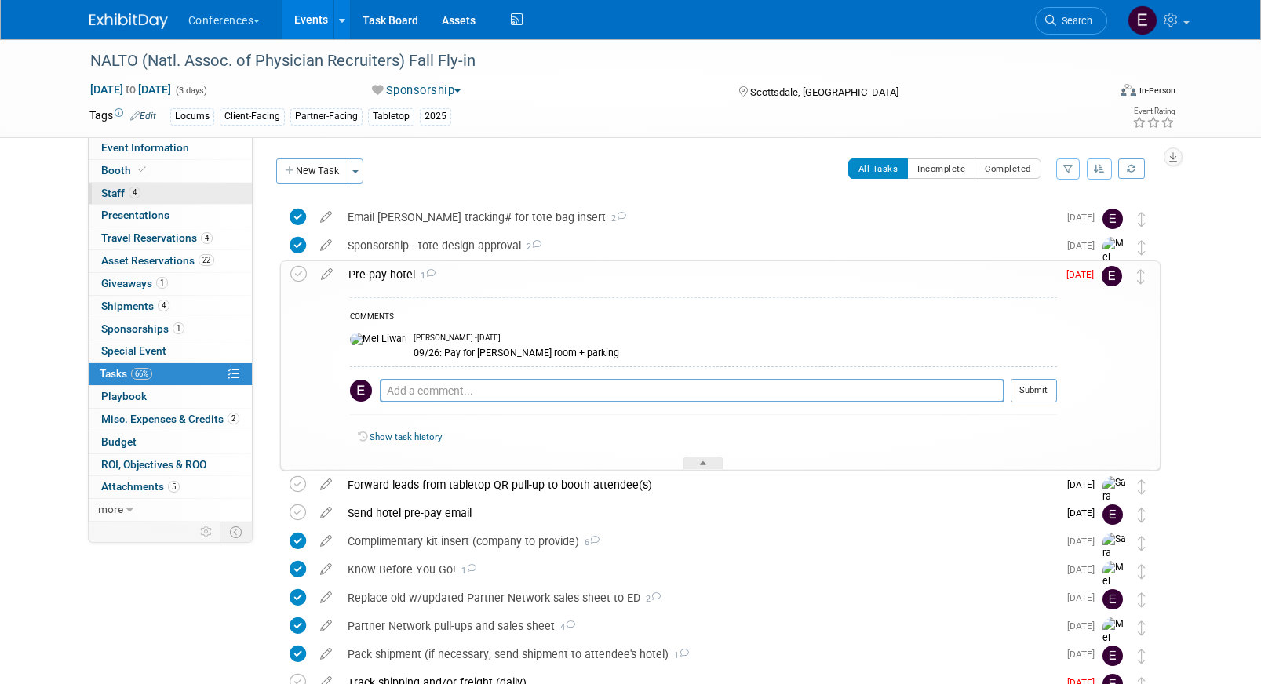
click at [189, 193] on link "4 Staff 4" at bounding box center [170, 194] width 163 height 22
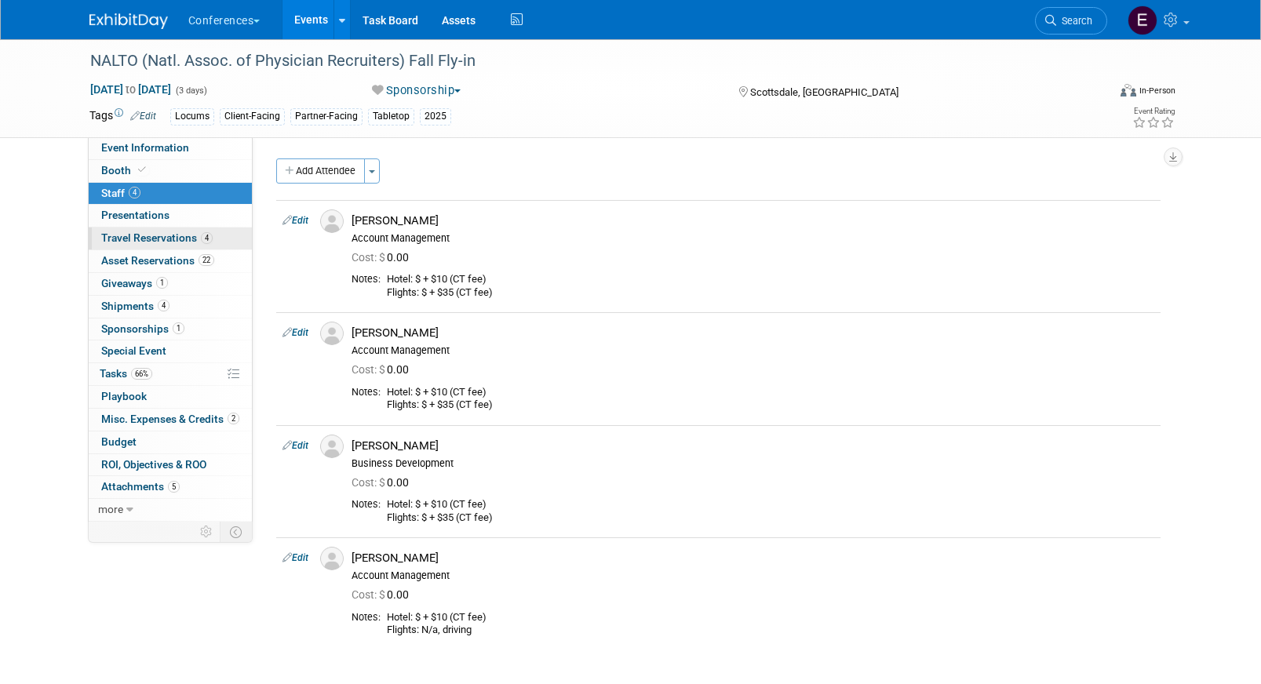
click at [201, 240] on span "4" at bounding box center [207, 238] width 12 height 12
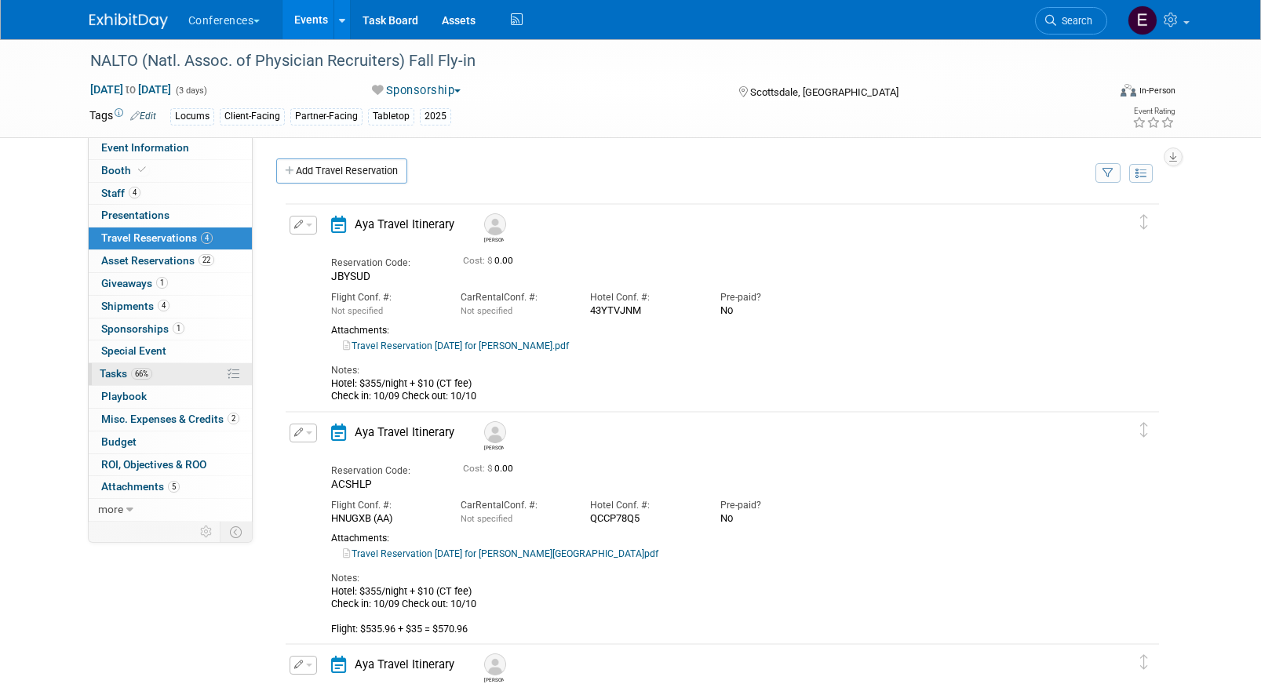
click at [186, 371] on link "66% Tasks 66%" at bounding box center [170, 374] width 163 height 22
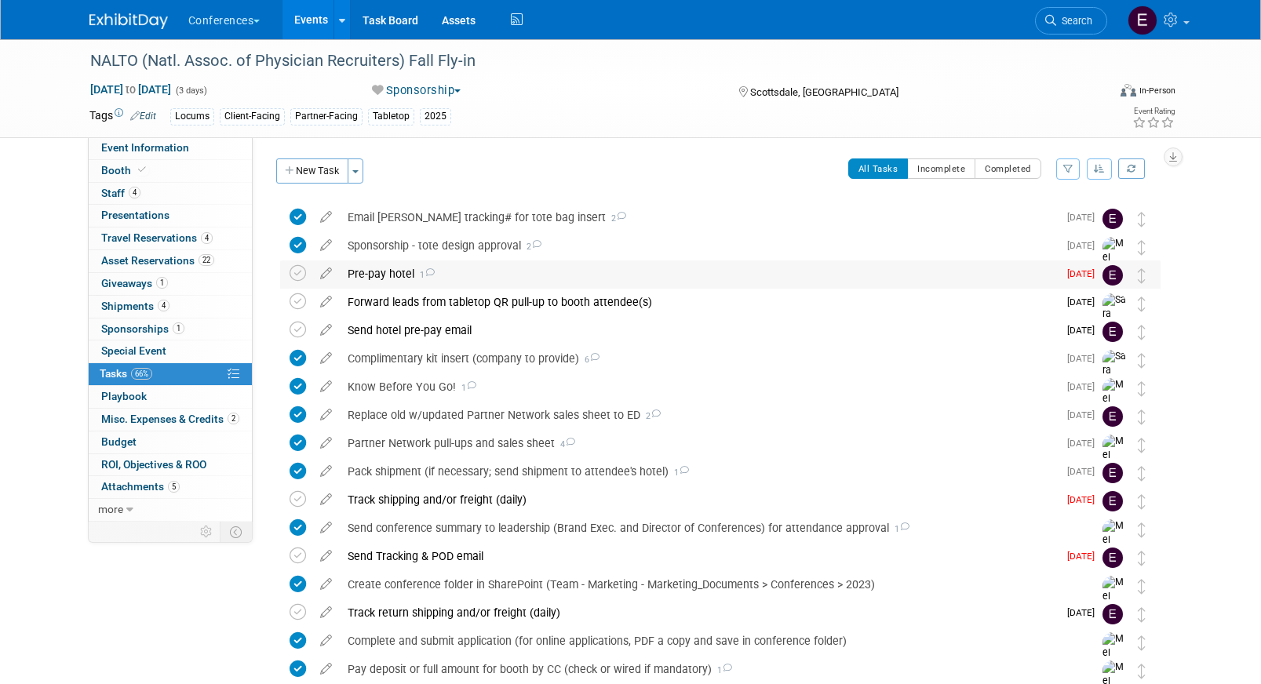
click at [469, 276] on div "Pre-pay hotel 1" at bounding box center [699, 274] width 718 height 27
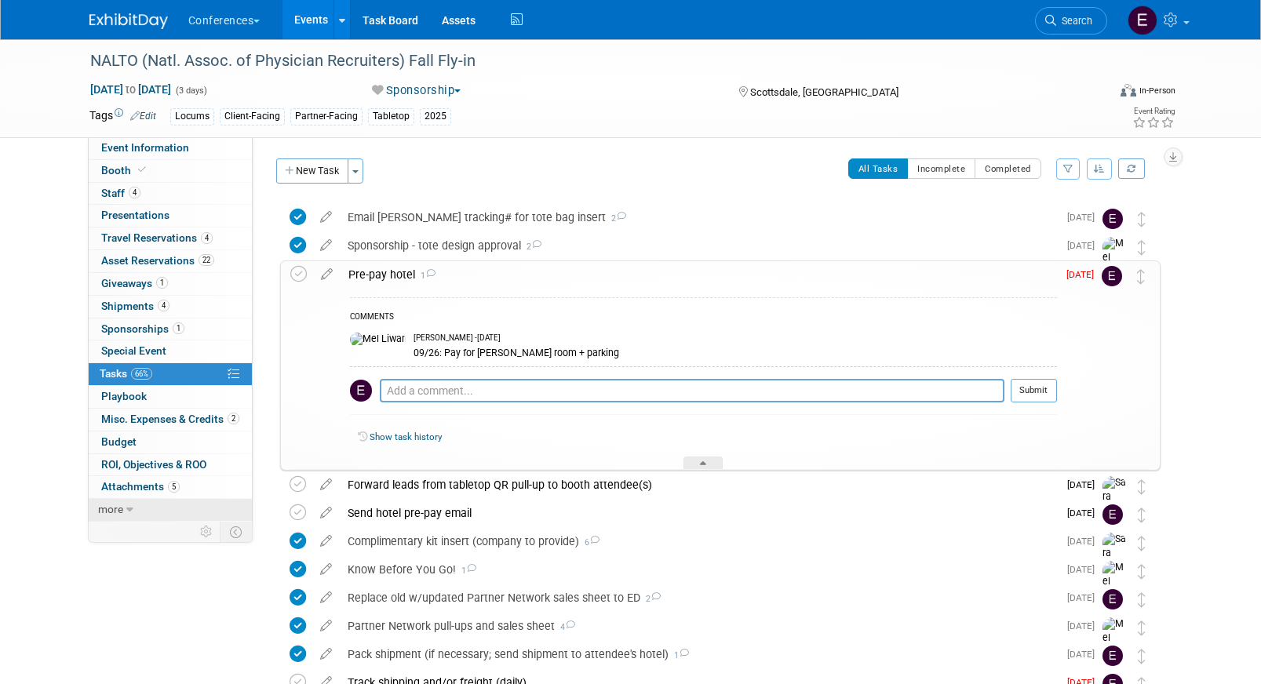
click at [122, 503] on link "more" at bounding box center [170, 510] width 163 height 22
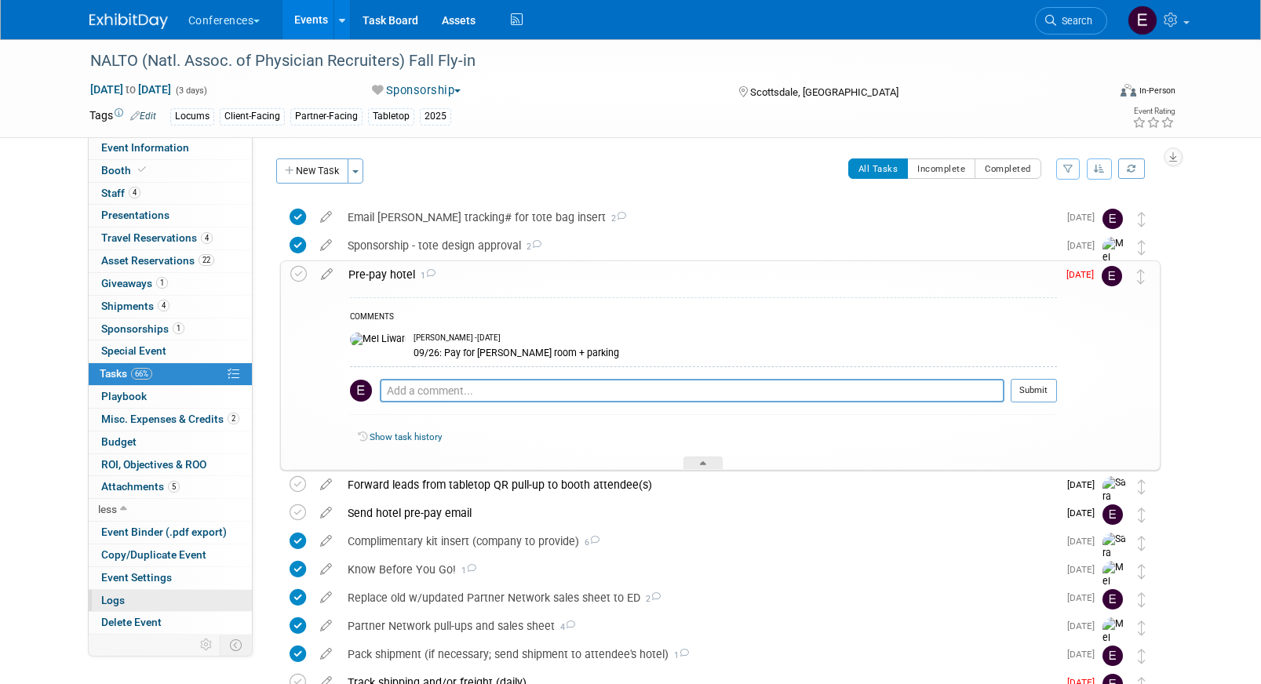
click at [158, 597] on link "Logs" at bounding box center [170, 601] width 163 height 22
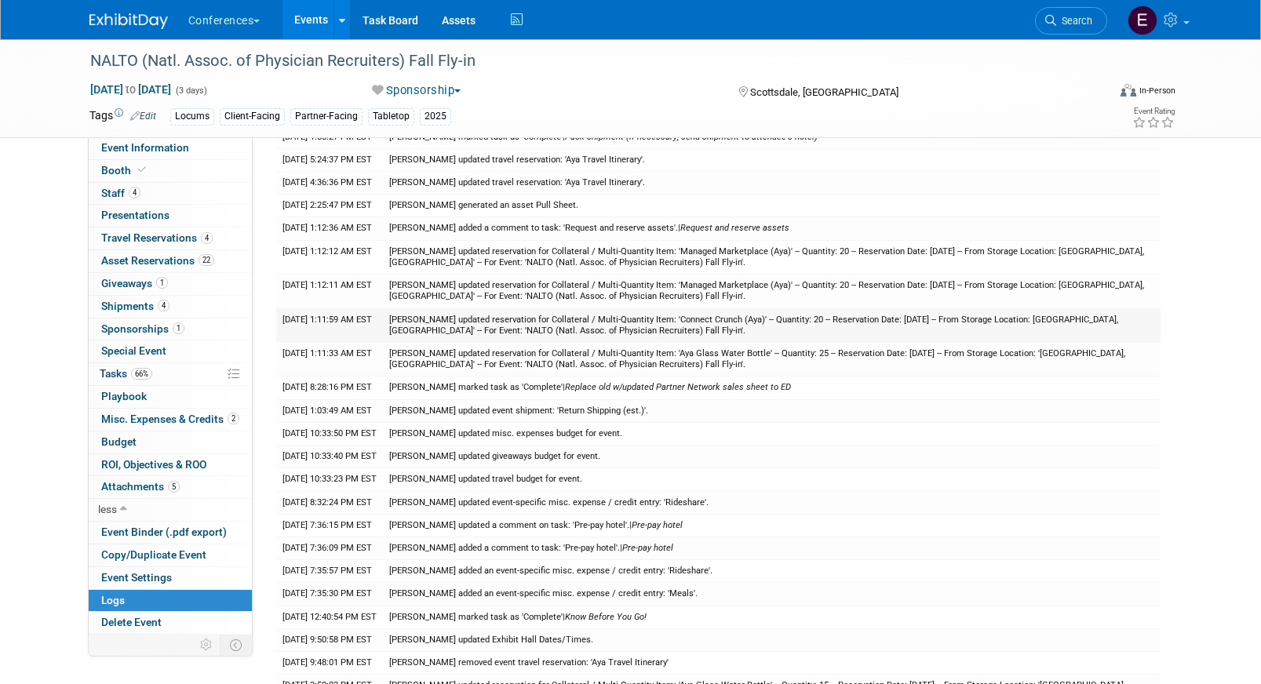
scroll to position [86, 0]
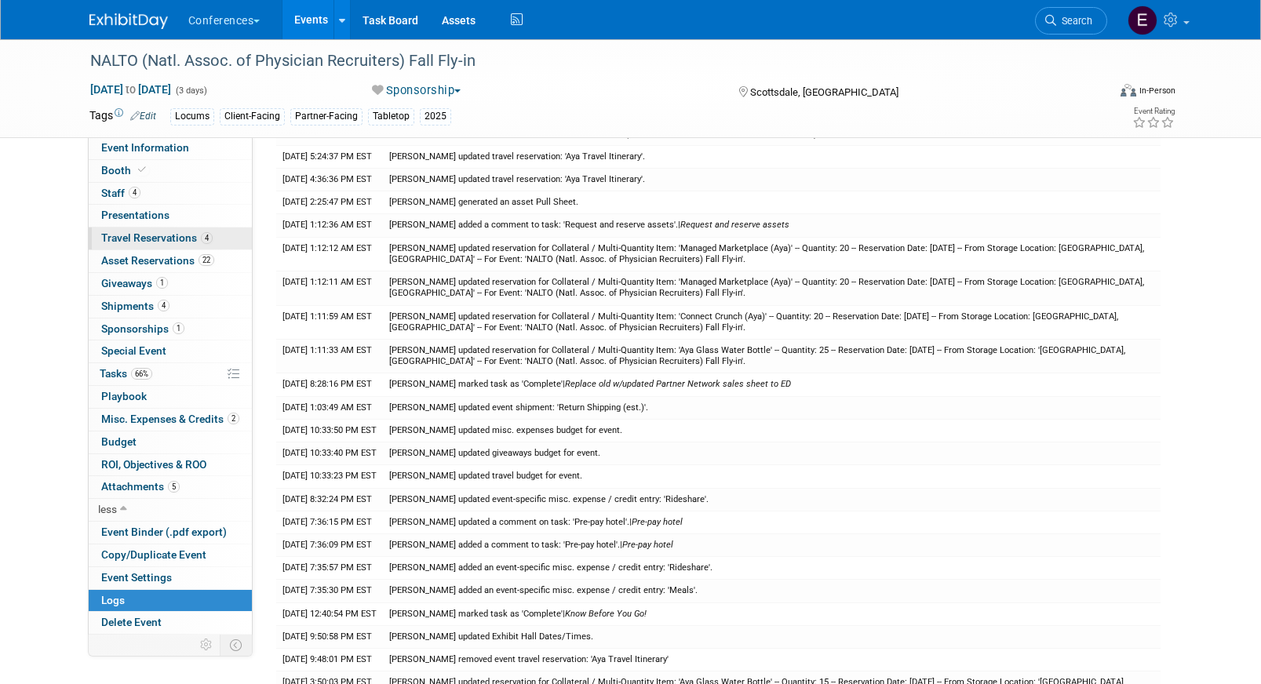
click at [166, 236] on span "Travel Reservations 4" at bounding box center [156, 238] width 111 height 13
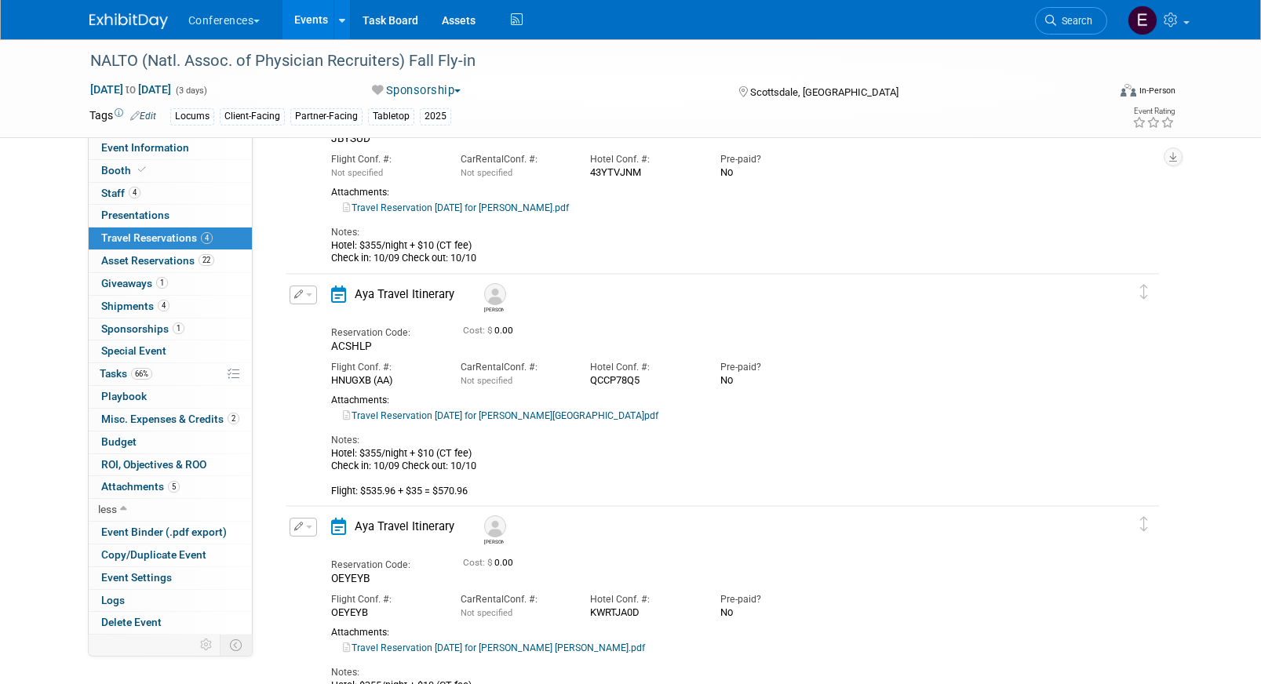
scroll to position [161, 0]
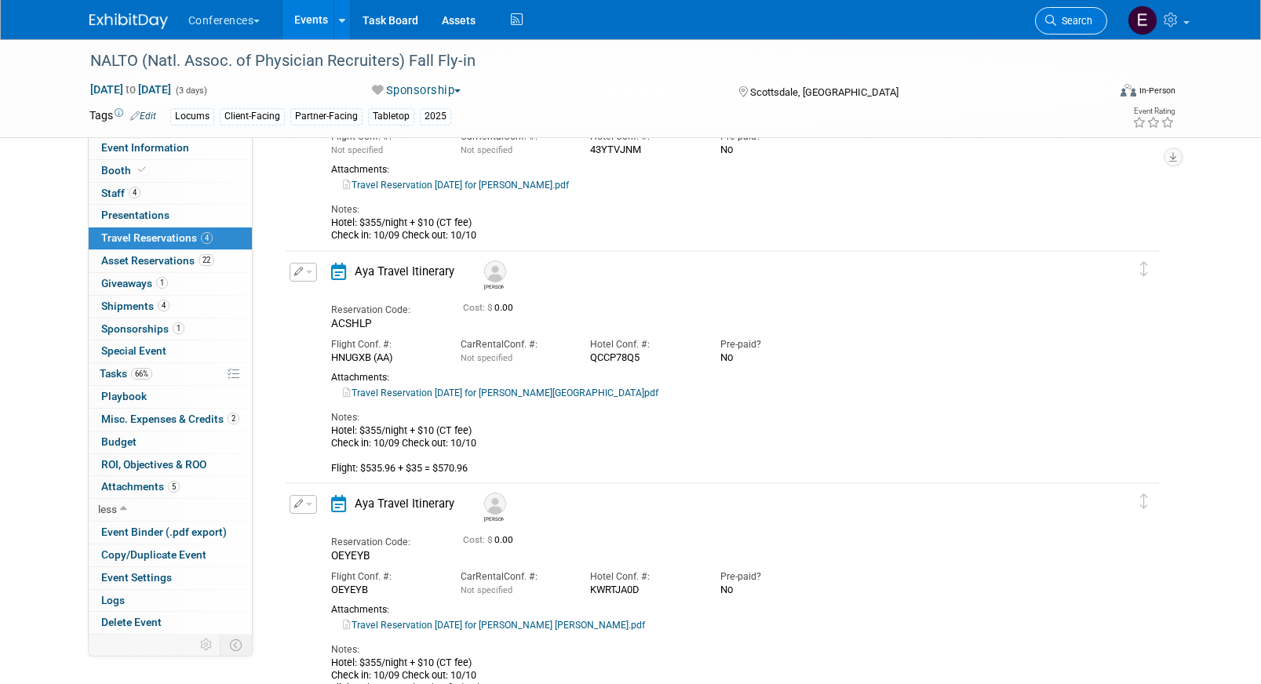
click at [1078, 27] on link "Search" at bounding box center [1071, 20] width 72 height 27
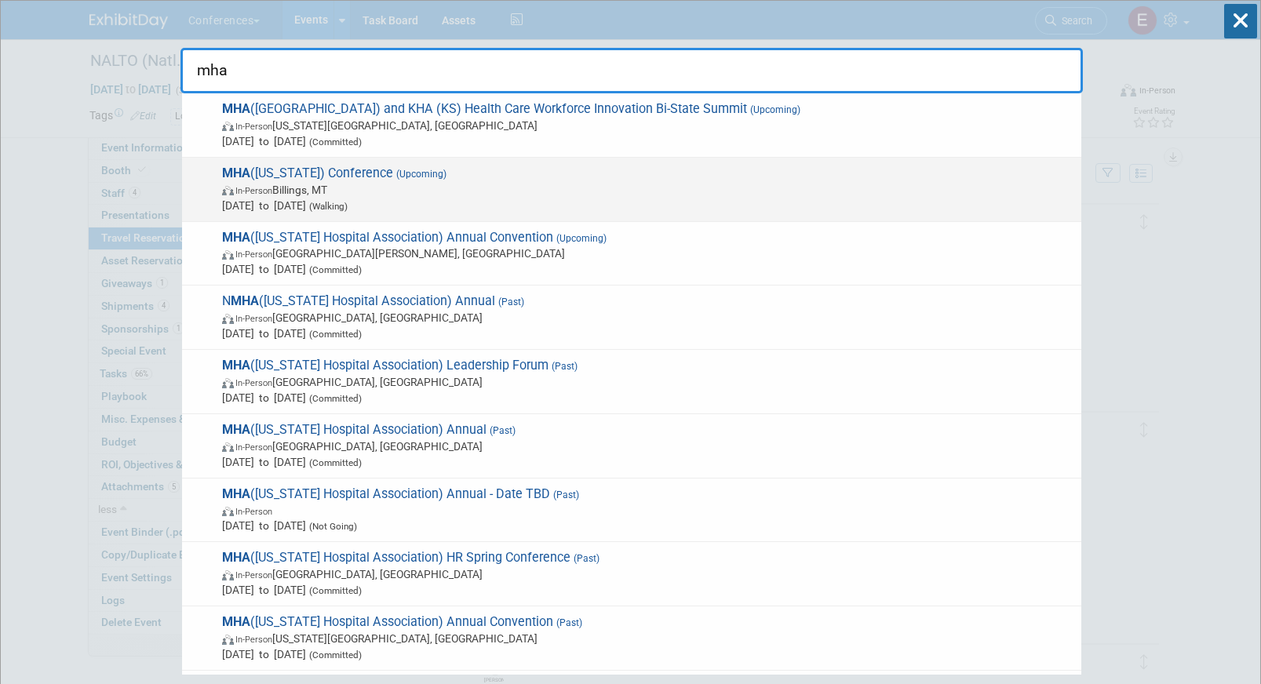
type input "mha"
click at [496, 170] on span "MHA (Montana) Conference (Upcoming) In-Person Billings, MT Oct 7, 2025 to Oct 1…" at bounding box center [645, 190] width 856 height 48
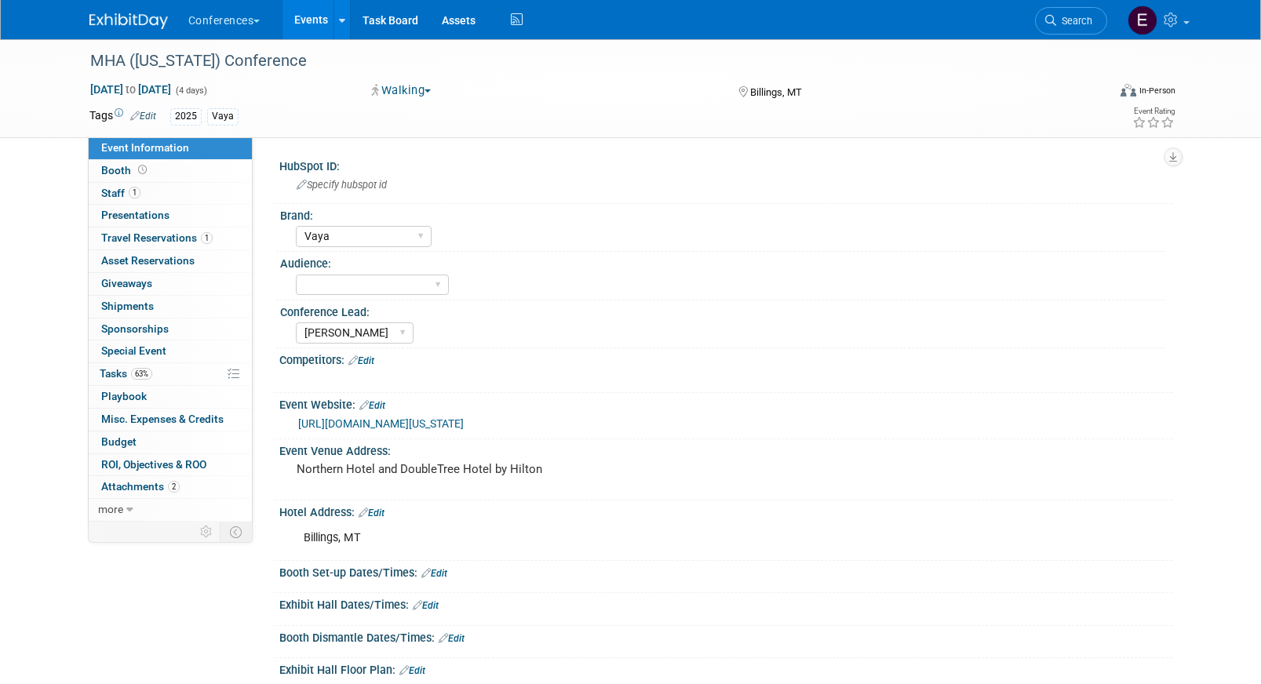
select select "Vaya"
select select "[PERSON_NAME]"
click at [221, 240] on link "1 Travel Reservations 1" at bounding box center [170, 239] width 163 height 22
